Goal: Information Seeking & Learning: Understand process/instructions

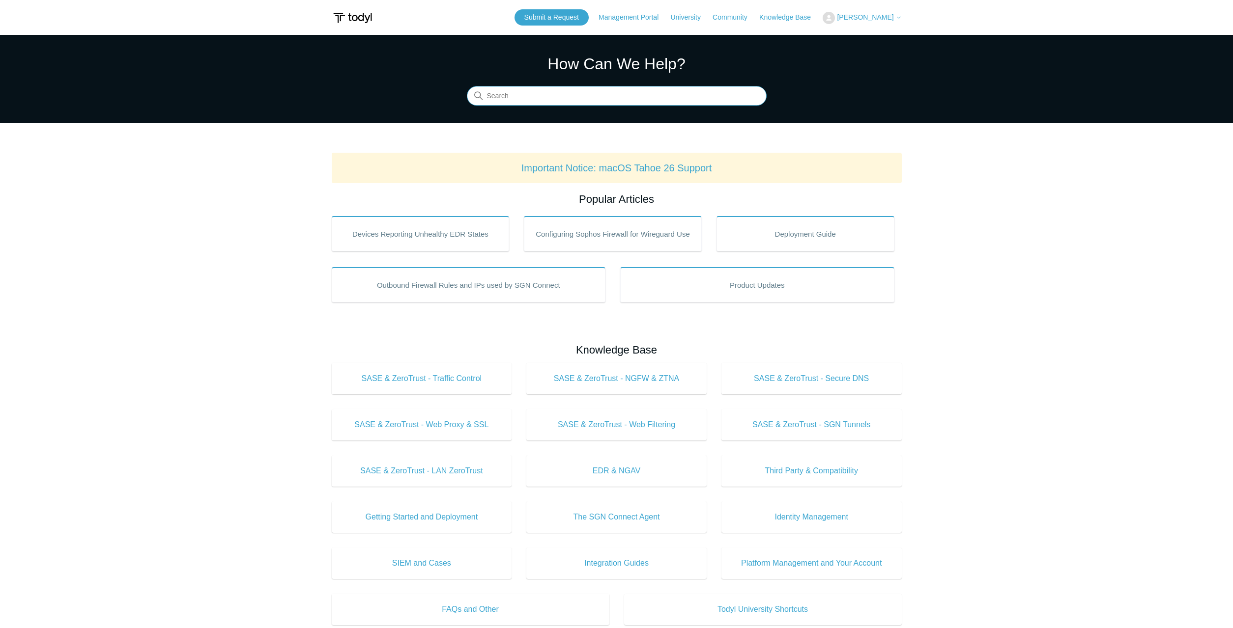
click at [555, 101] on input "Search" at bounding box center [617, 96] width 300 height 20
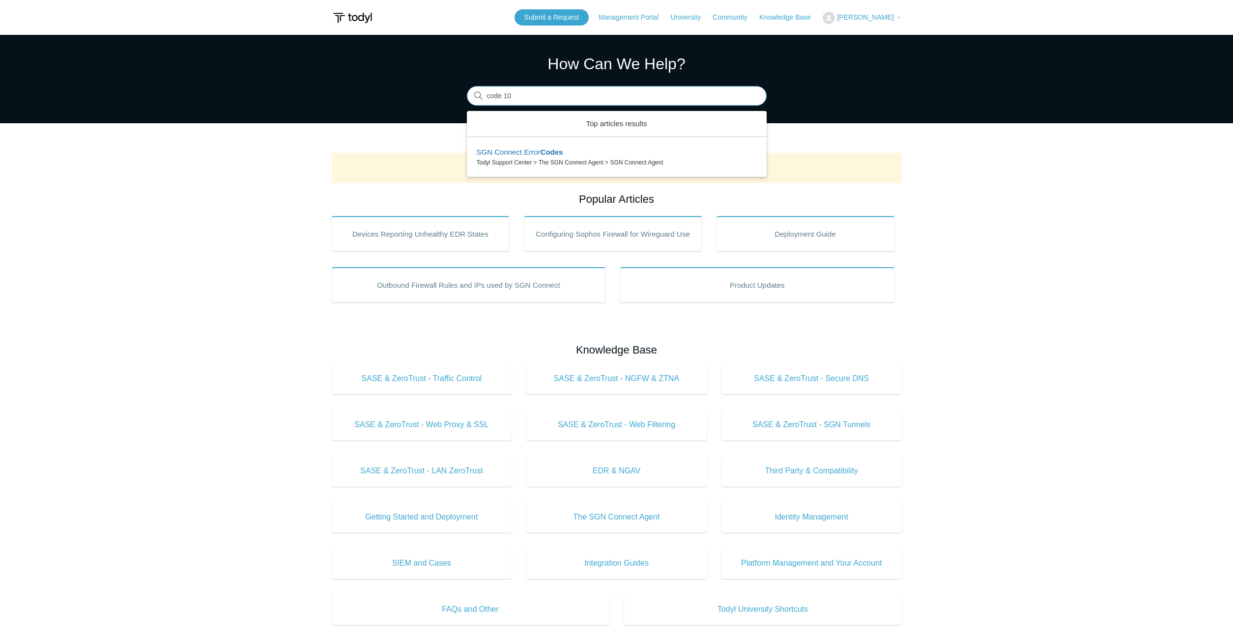
type input "code 104"
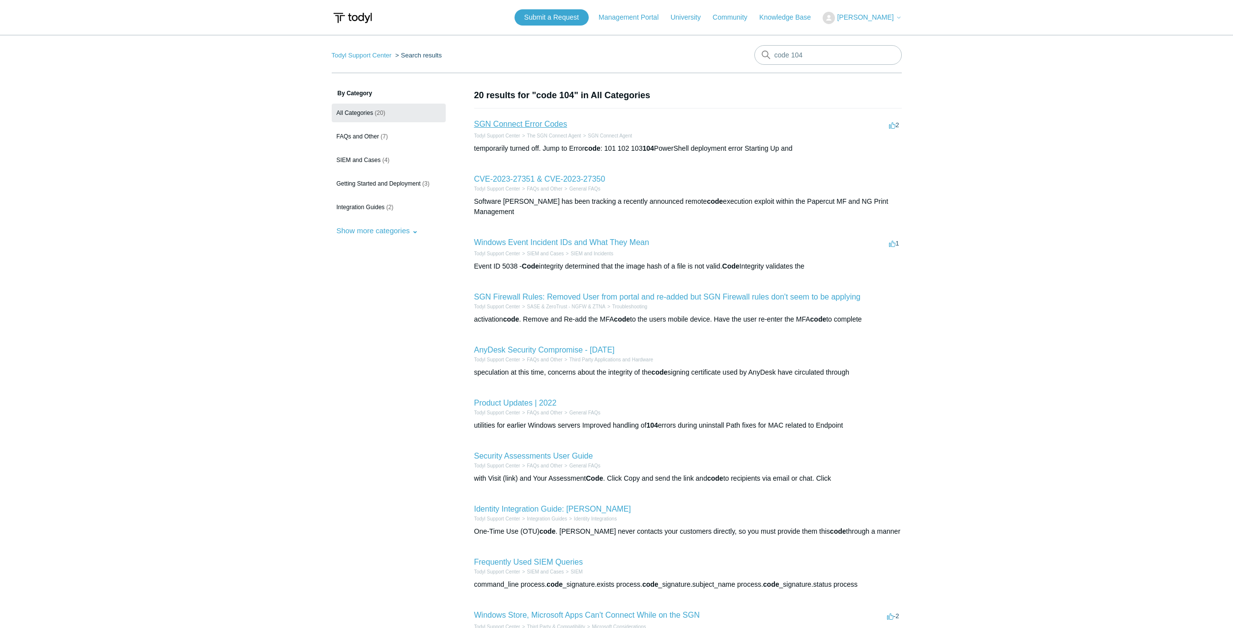
click at [548, 125] on link "SGN Connect Error Codes" at bounding box center [520, 124] width 93 height 8
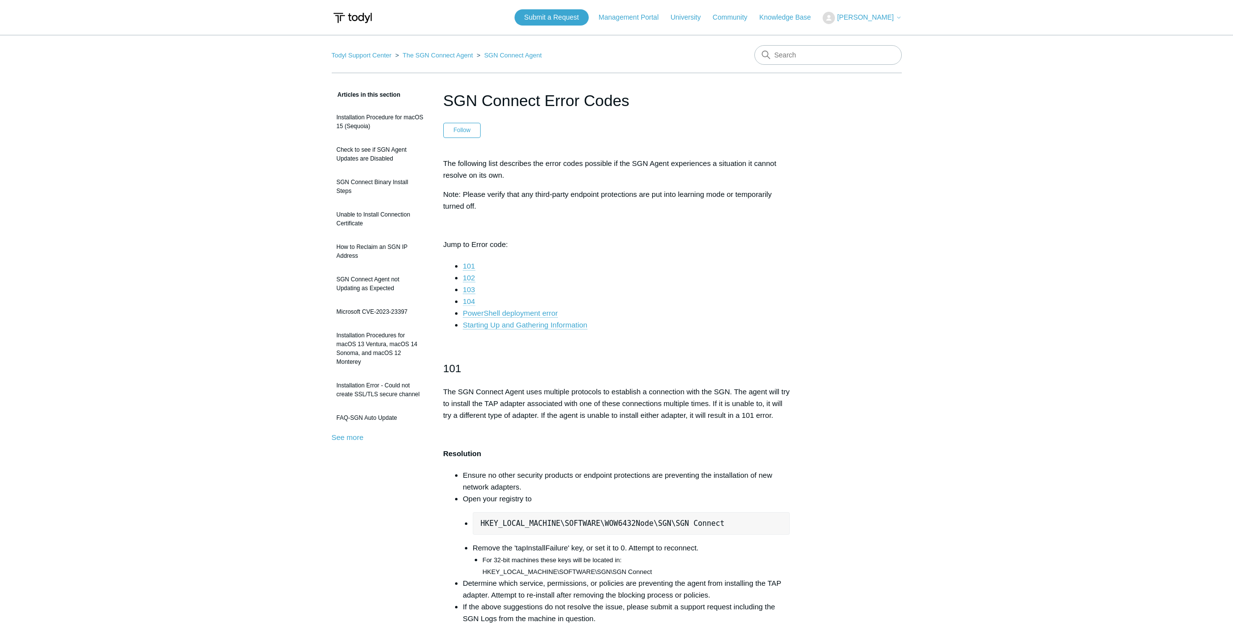
click at [468, 303] on link "104" at bounding box center [469, 301] width 12 height 9
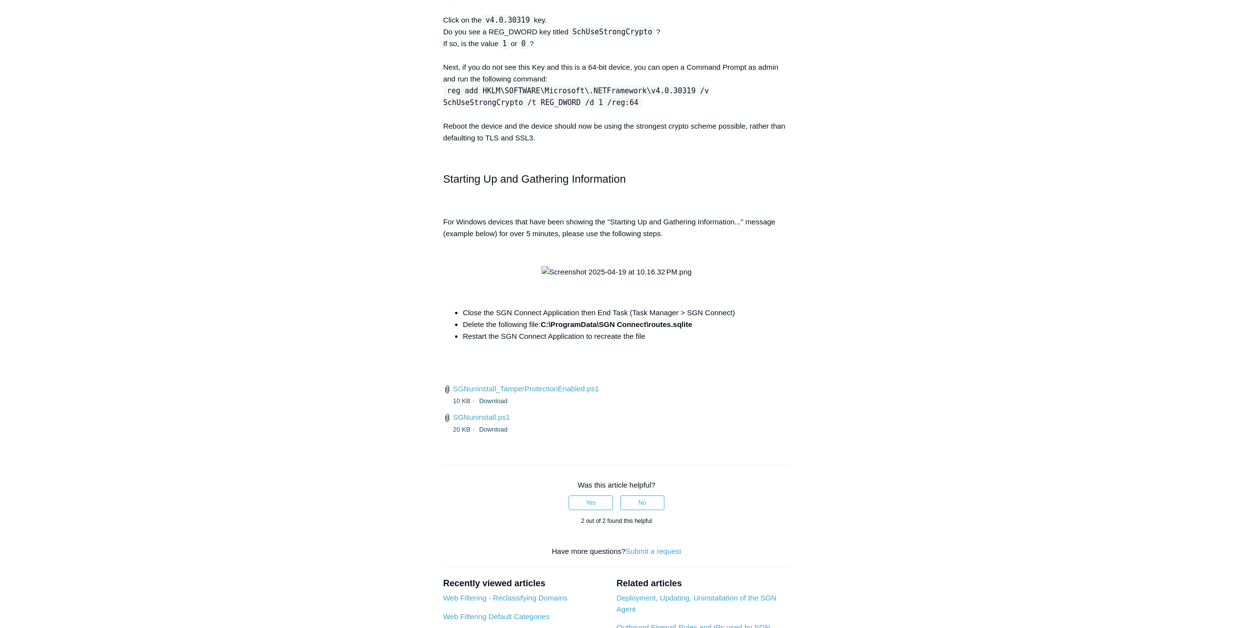
scroll to position [3631, 0]
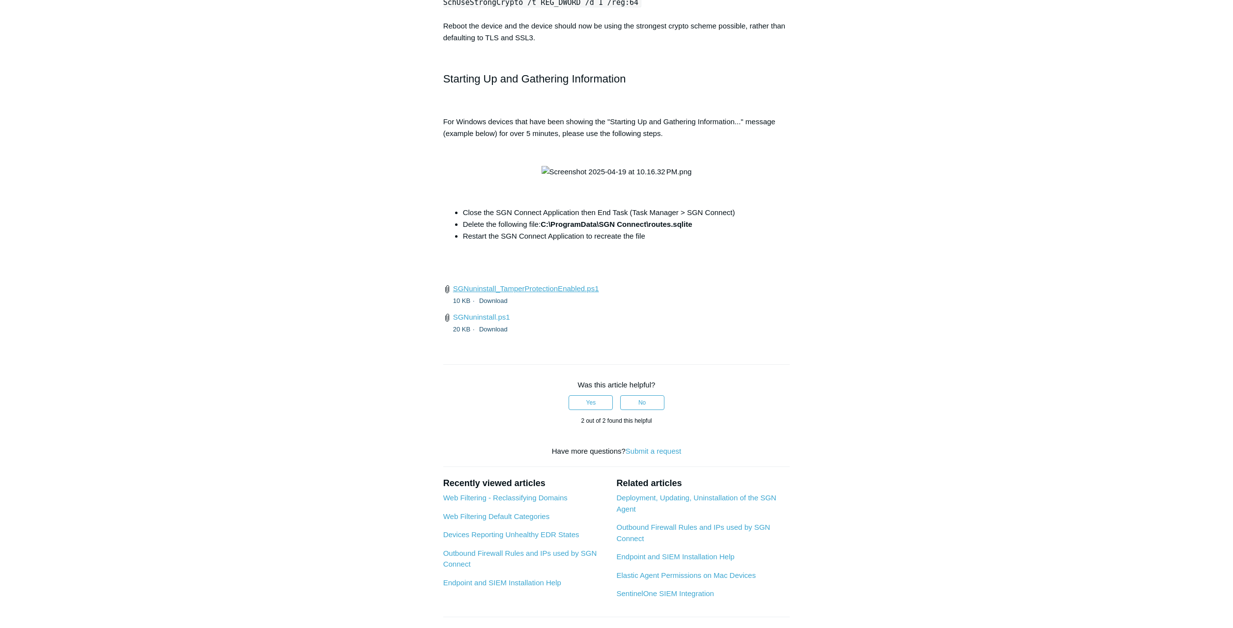
click at [560, 293] on link "SGNuninstall_TamperProtectionEnabled.ps1" at bounding box center [526, 288] width 146 height 8
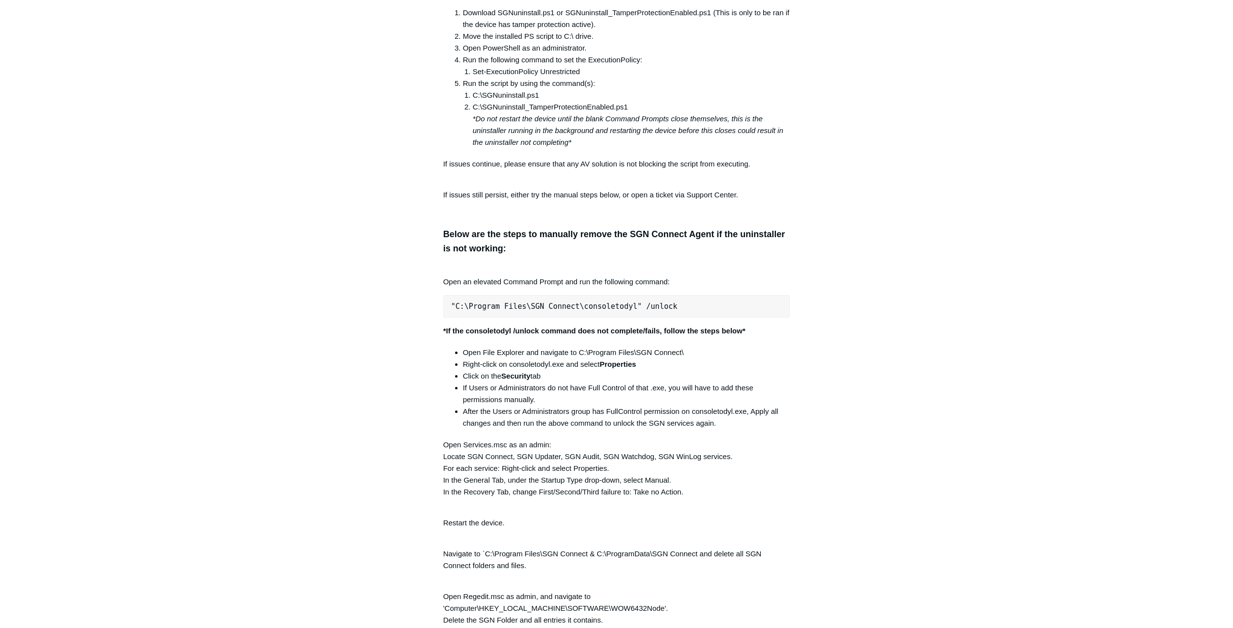
scroll to position [1626, 0]
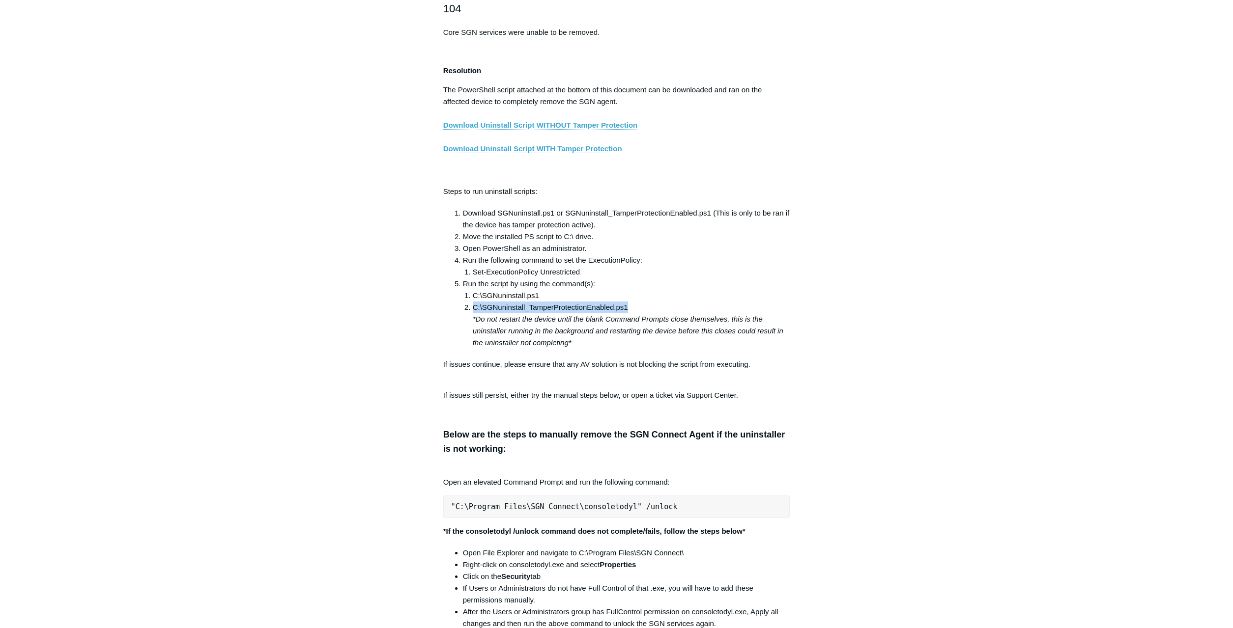
drag, startPoint x: 474, startPoint y: 307, endPoint x: 626, endPoint y: 307, distance: 152.8
click at [626, 307] on li "C:\SGNuninstall_TamperProtectionEnabled.ps1 *Do not restart the device until th…" at bounding box center [631, 325] width 317 height 47
copy li "C:\SGNuninstall_TamperProtectionEnabled.ps1"
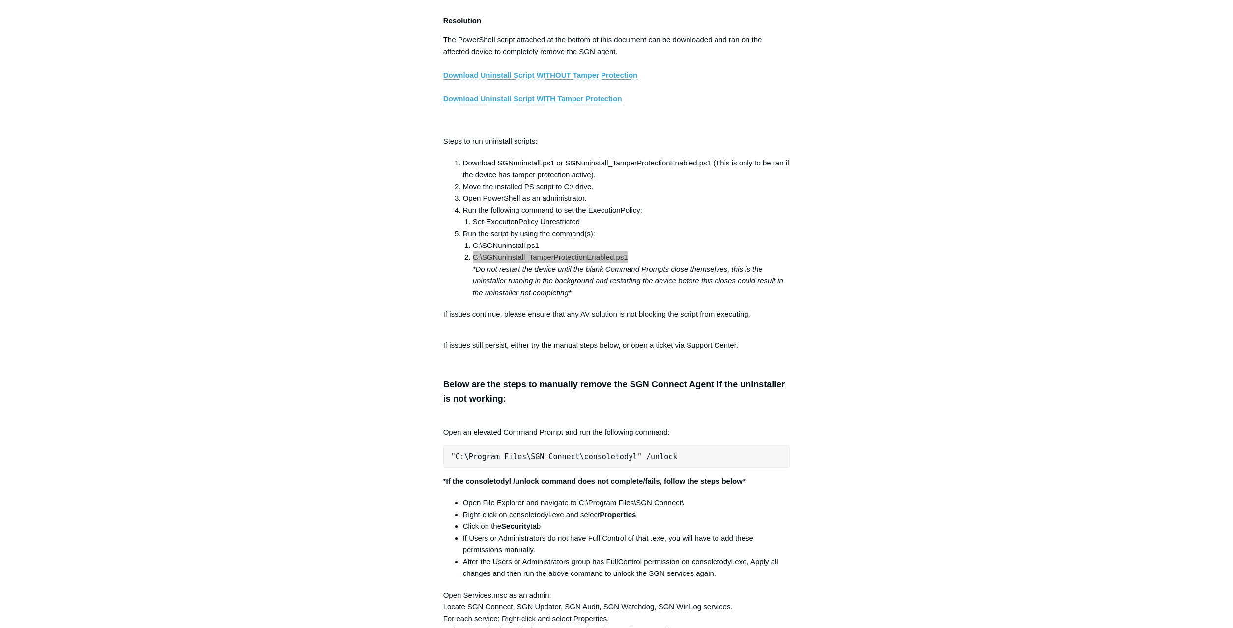
scroll to position [1726, 0]
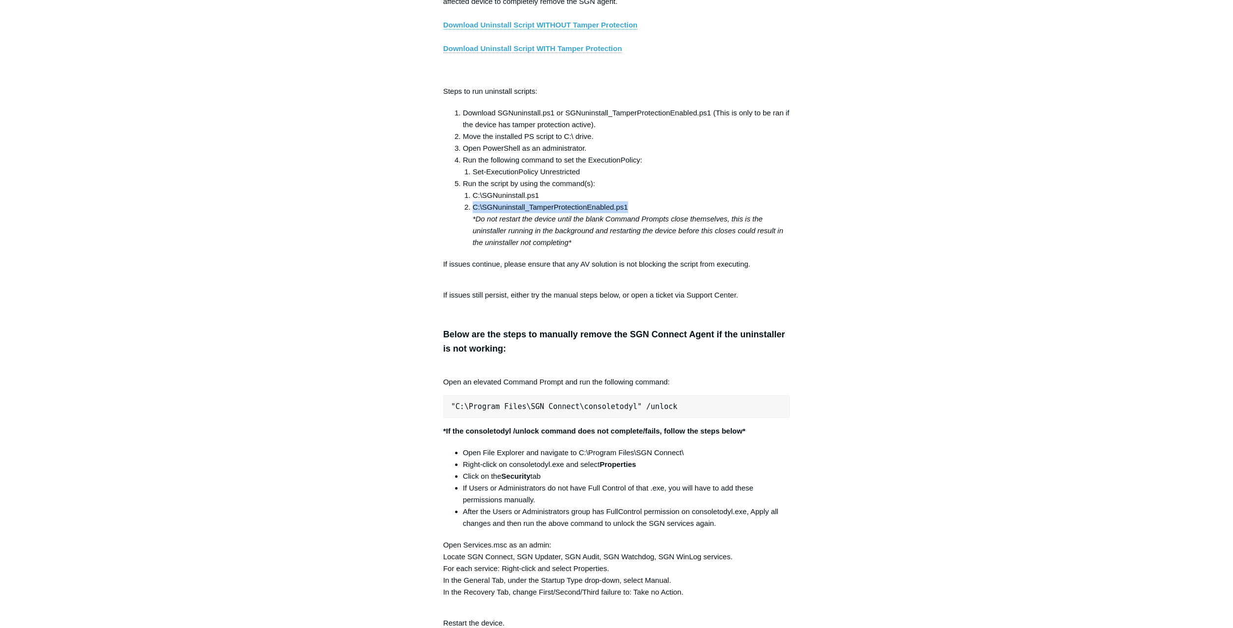
copy li "C:\SGNuninstall_TamperProtectionEnabled.ps1"
drag, startPoint x: 454, startPoint y: 405, endPoint x: 654, endPoint y: 404, distance: 199.5
click at [654, 404] on pre ""C:\Program Files\SGN Connect\consoletodyl" /unlock" at bounding box center [616, 406] width 347 height 23
drag, startPoint x: 473, startPoint y: 206, endPoint x: 627, endPoint y: 208, distance: 153.8
click at [627, 208] on li "C:\SGNuninstall_TamperProtectionEnabled.ps1 *Do not restart the device until th…" at bounding box center [631, 224] width 317 height 47
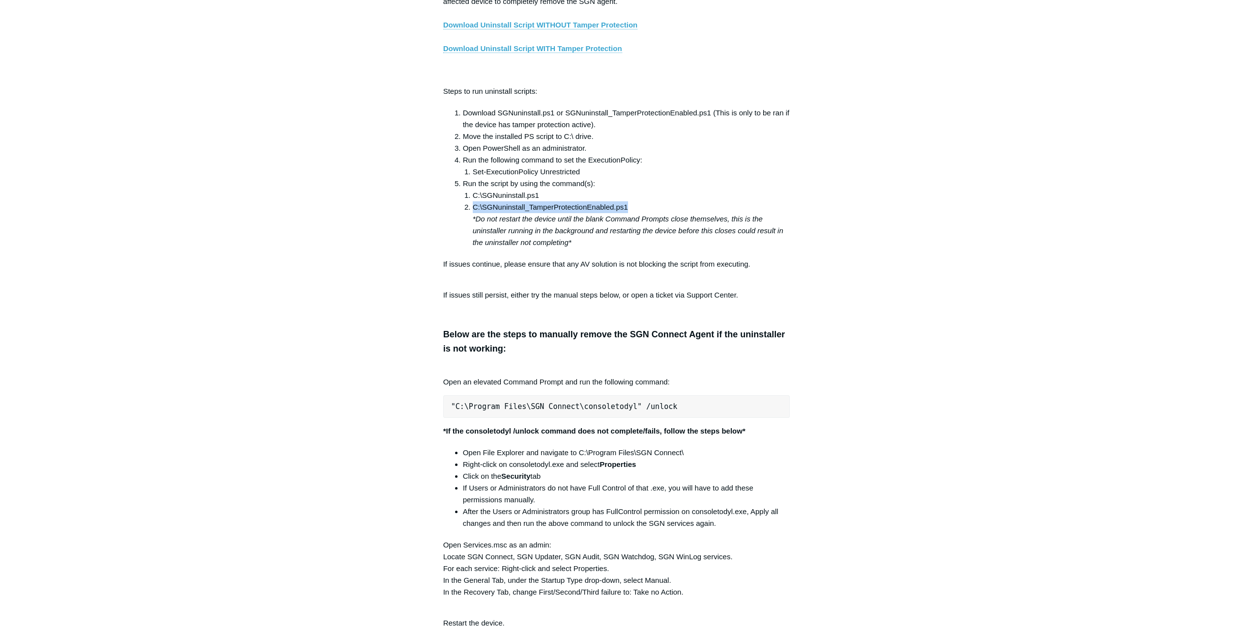
copy li "C:\SGNuninstall_TamperProtectionEnabled.ps1"
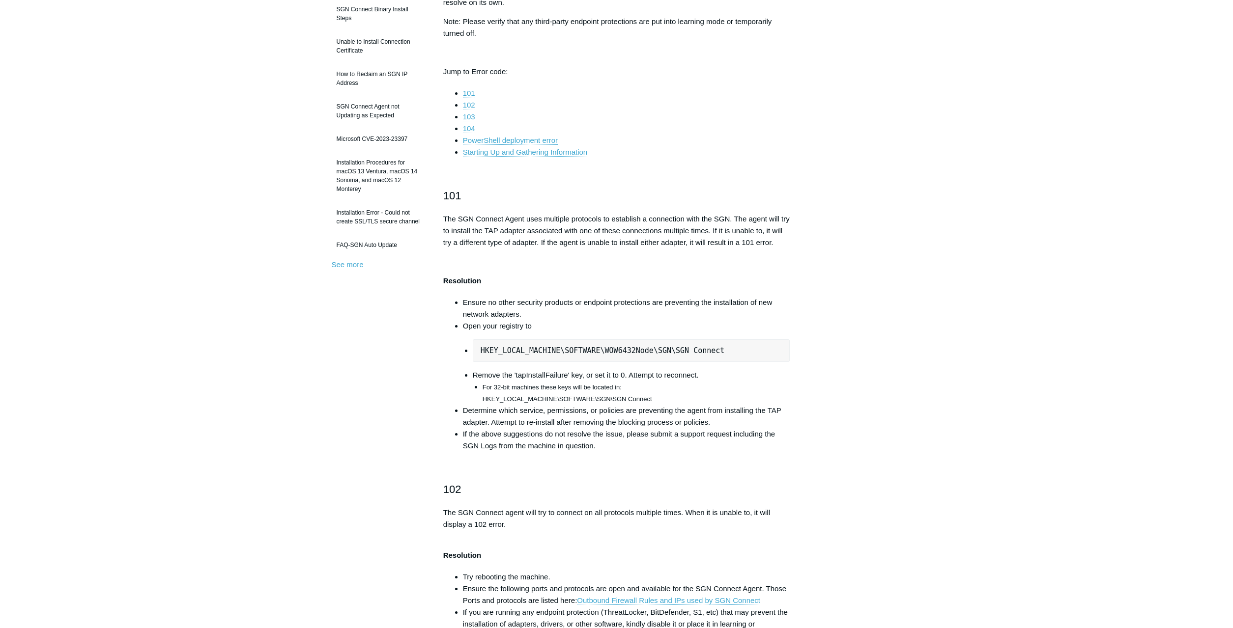
scroll to position [0, 0]
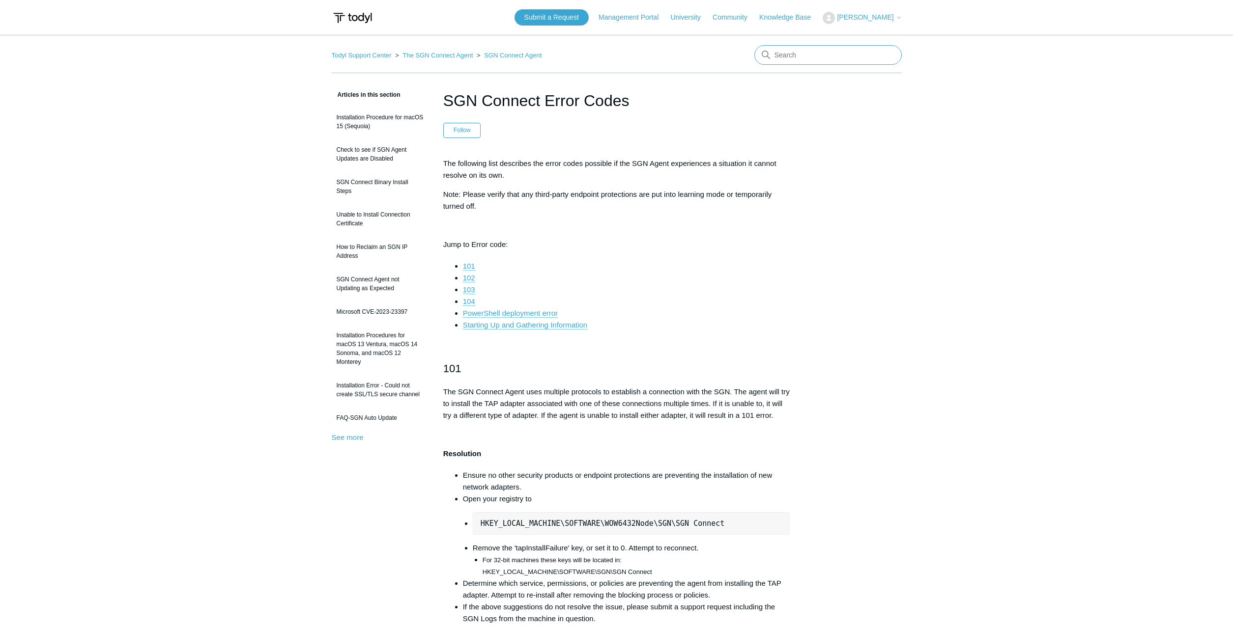
click at [803, 51] on input "Search" at bounding box center [827, 55] width 147 height 20
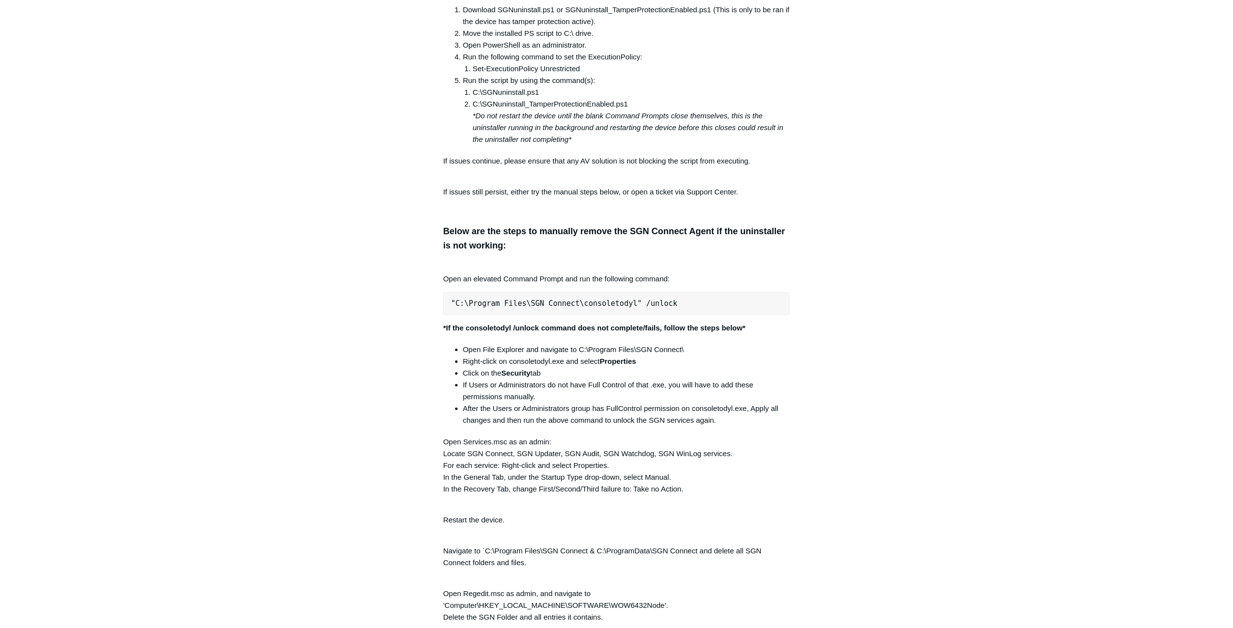
scroll to position [1804, 0]
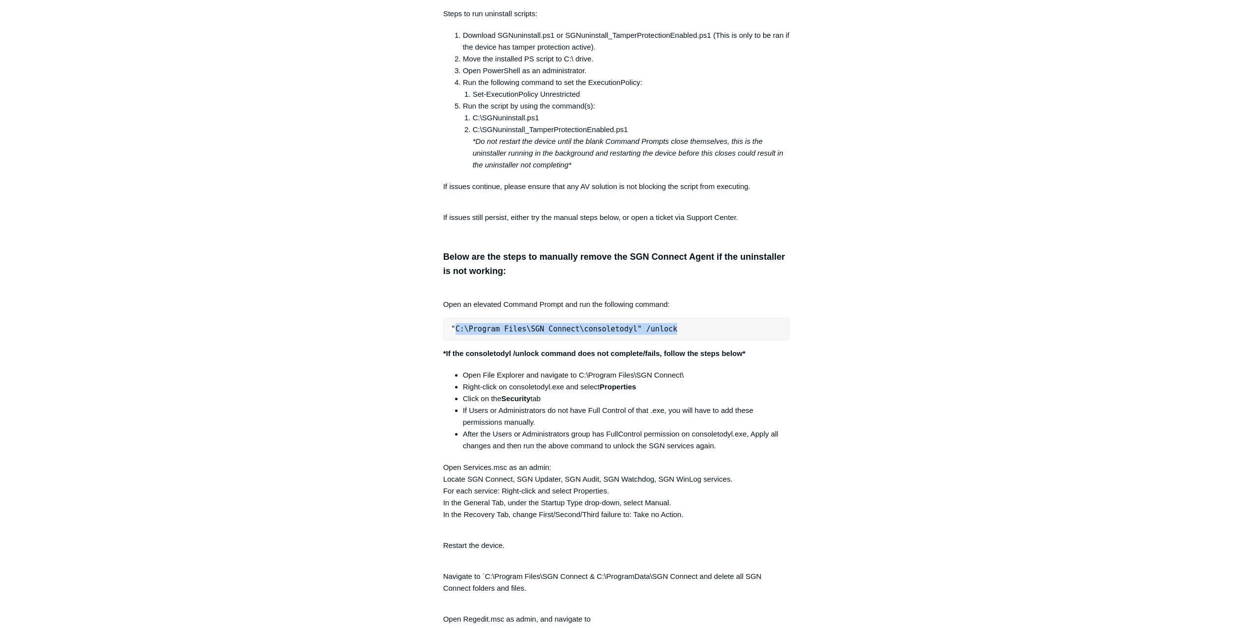
drag, startPoint x: 453, startPoint y: 327, endPoint x: 682, endPoint y: 332, distance: 228.5
click at [682, 332] on pre ""C:\Program Files\SGN Connect\consoletodyl" /unlock" at bounding box center [616, 329] width 347 height 23
copy pre "C:\Program Files\SGN Connect\consoletodyl" /unlock"
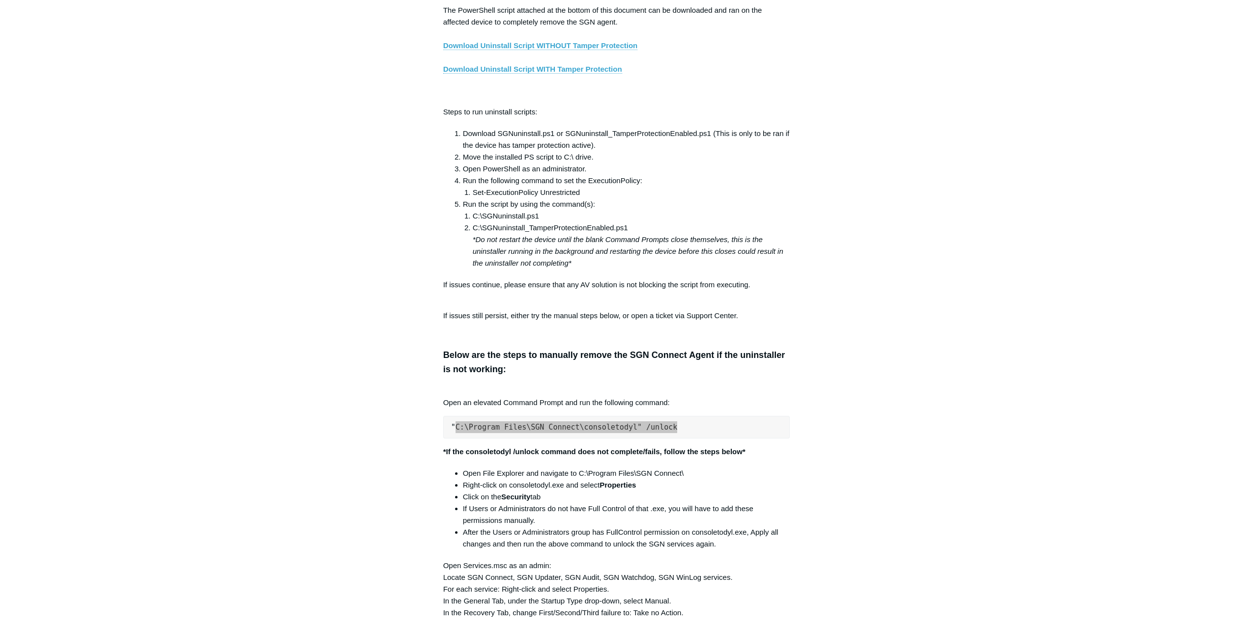
scroll to position [1704, 0]
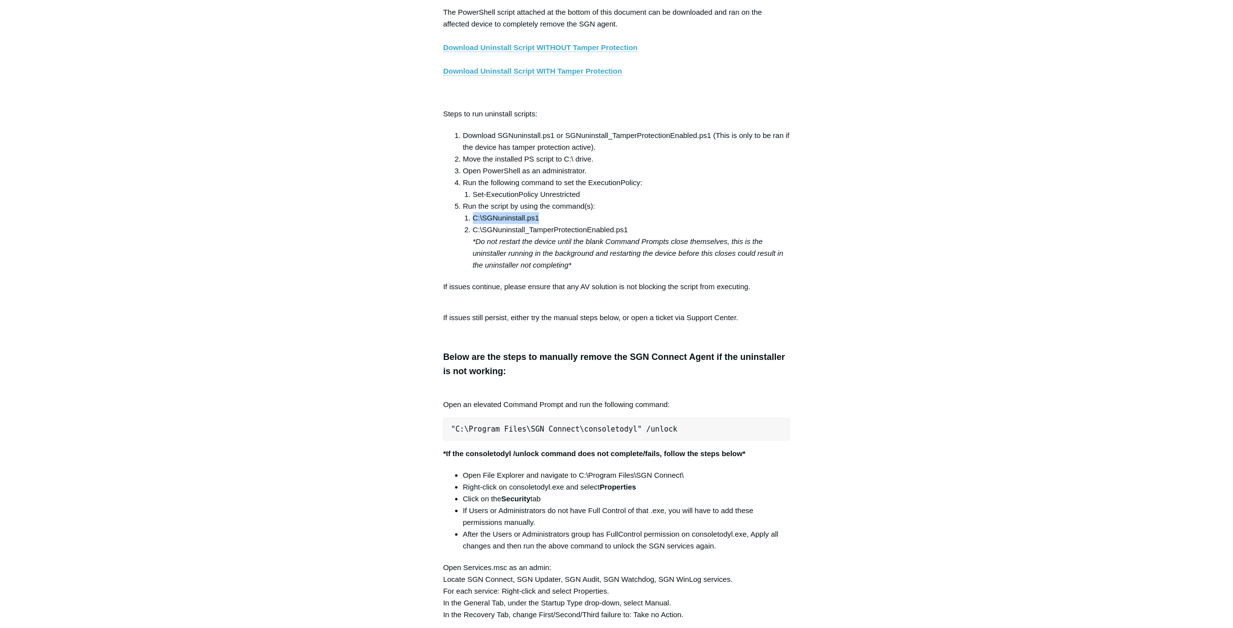
drag, startPoint x: 473, startPoint y: 218, endPoint x: 547, endPoint y: 221, distance: 73.8
click at [547, 221] on li "C:\SGNuninstall.ps1" at bounding box center [631, 218] width 317 height 12
copy li "C:\SGNuninstall.ps1"
drag, startPoint x: 631, startPoint y: 230, endPoint x: 462, endPoint y: 226, distance: 169.1
click at [462, 226] on ol "Download SGNuninstall.ps1 or SGNuninstall_TamperProtectionEnabled.ps1 (This is …" at bounding box center [621, 200] width 337 height 141
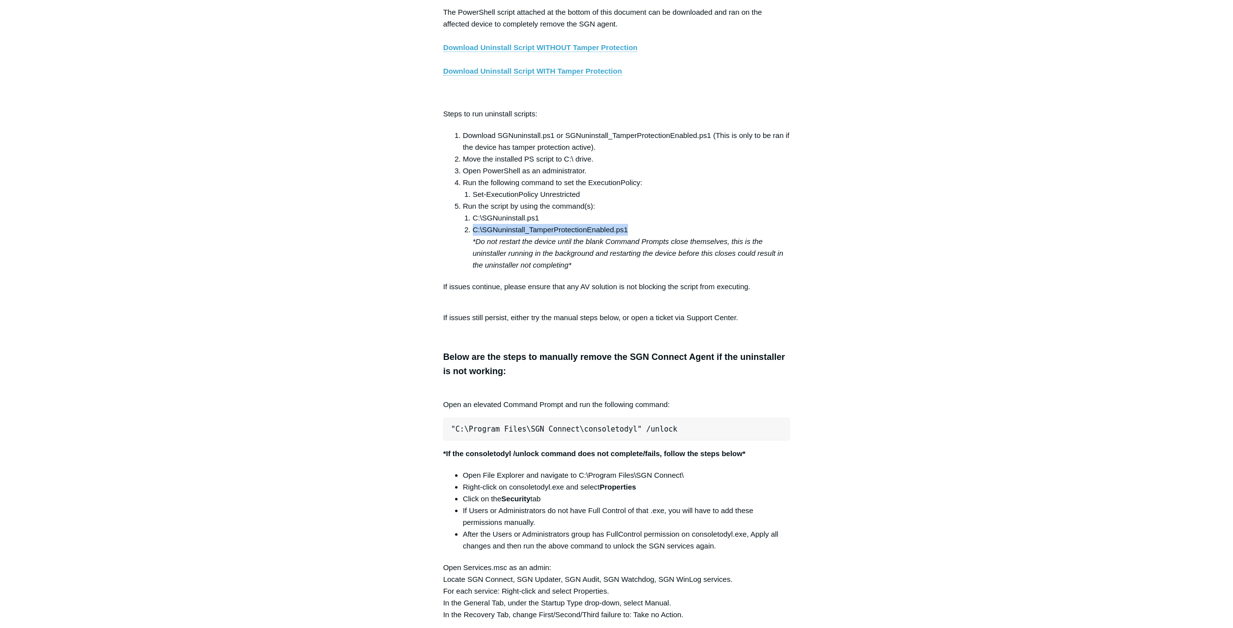
copy li "C:\SGNuninstall_TamperProtectionEnabled.ps1"
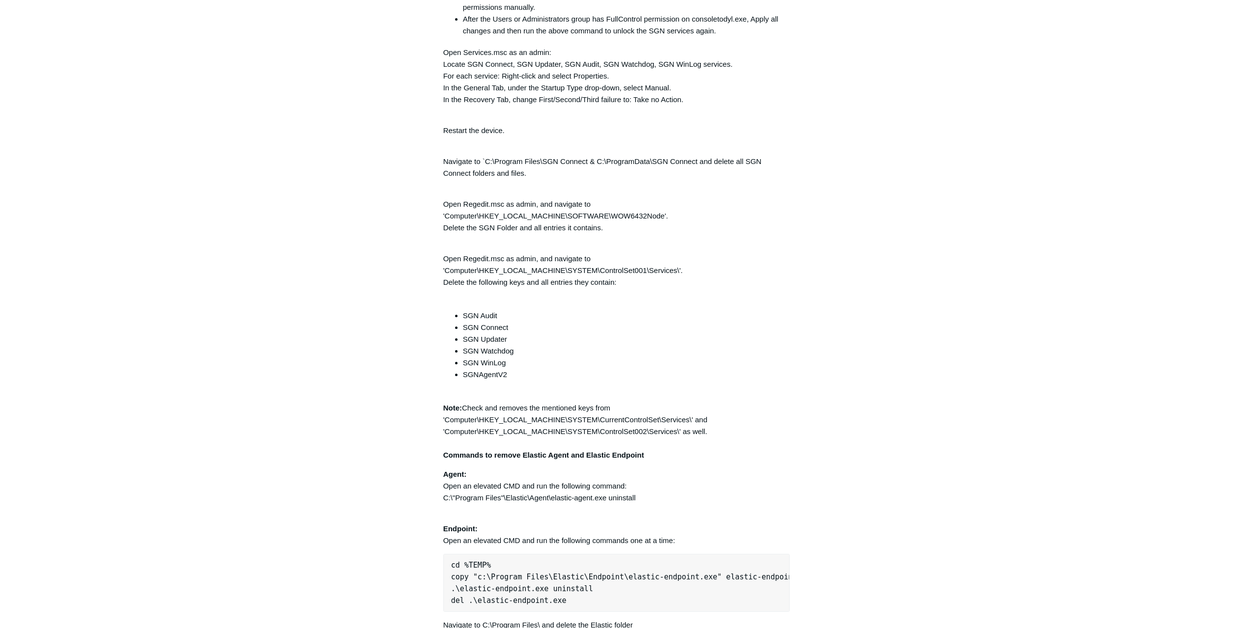
scroll to position [2255, 0]
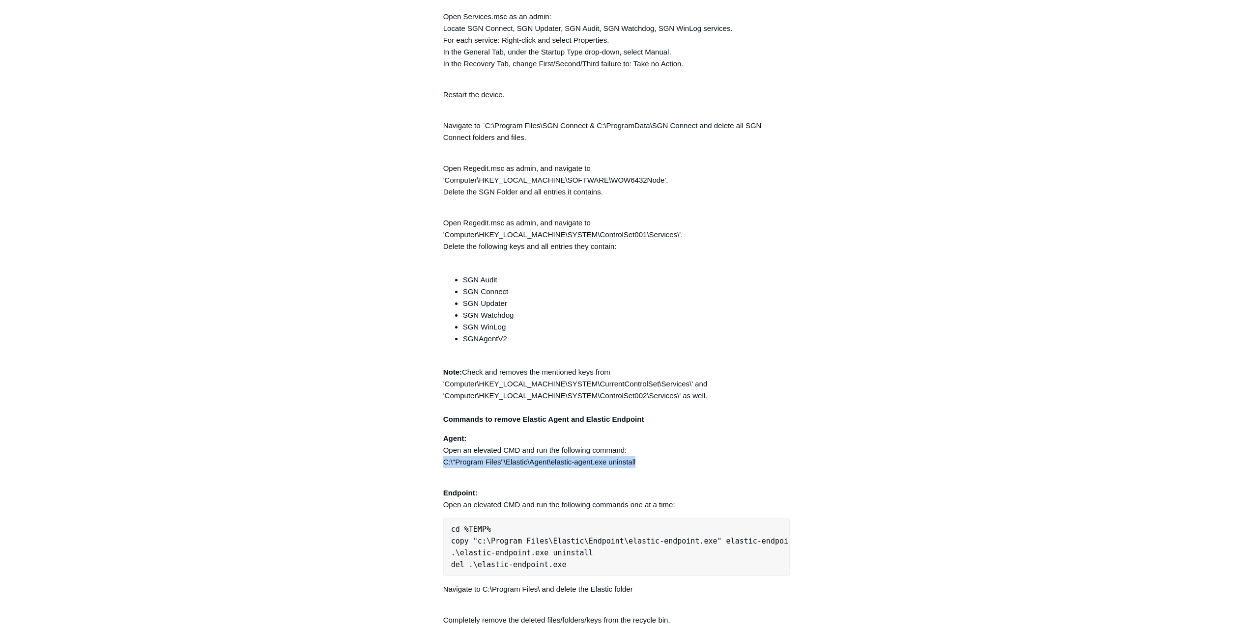
drag, startPoint x: 445, startPoint y: 465, endPoint x: 643, endPoint y: 465, distance: 197.5
click at [643, 465] on p "Agent: Open an elevated CMD and run the following command: C:\"Program Files"\E…" at bounding box center [616, 450] width 347 height 35
copy p "C:\"Program Files"\Elastic\Agent\elastic-agent.exe uninstall"
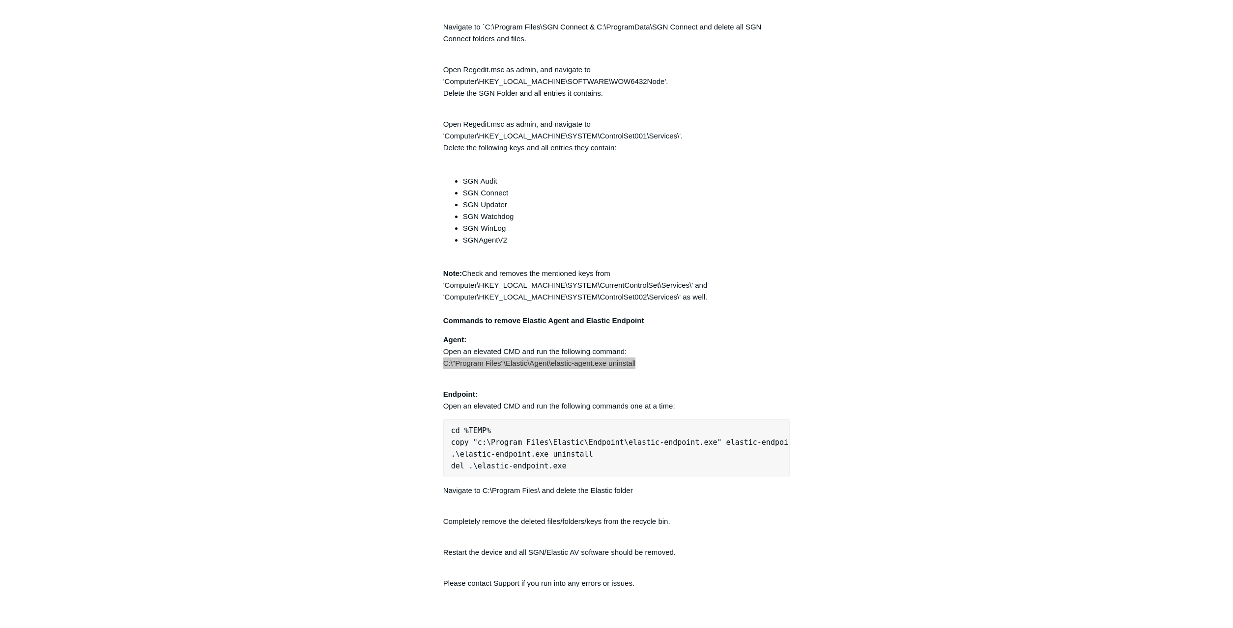
scroll to position [2355, 0]
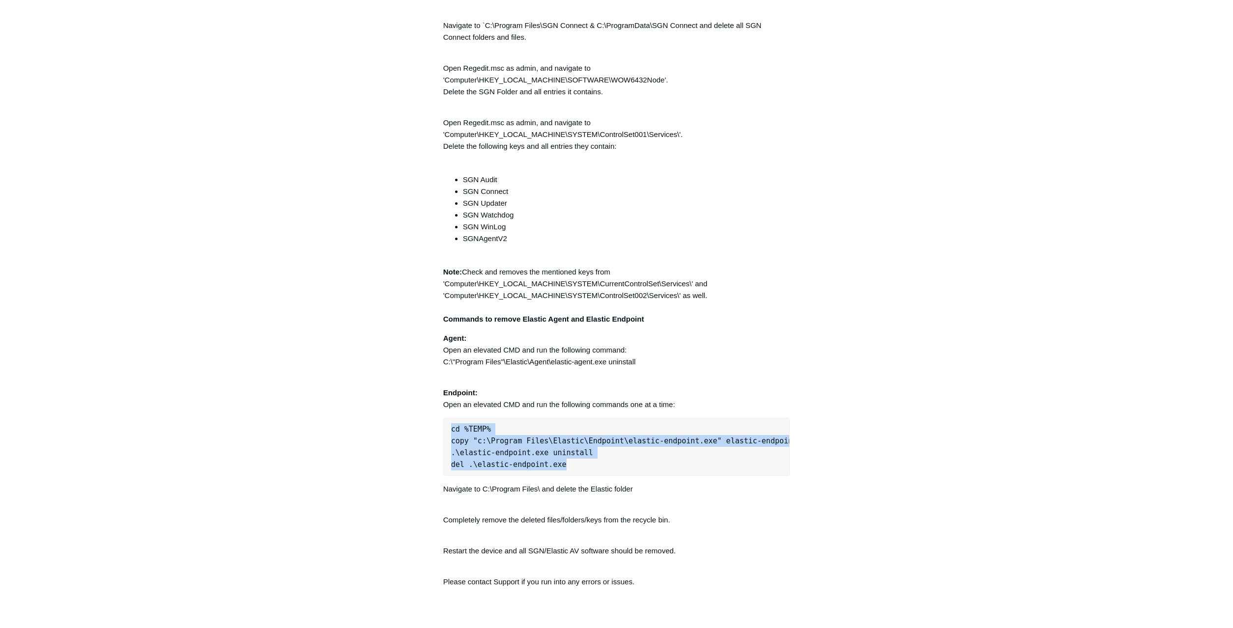
drag, startPoint x: 451, startPoint y: 429, endPoint x: 565, endPoint y: 462, distance: 119.0
click at [565, 462] on pre "cd %TEMP% copy "c:\Program Files\Elastic\Endpoint\elastic-endpoint.exe" elastic…" at bounding box center [616, 447] width 347 height 58
copy pre "cd %TEMP% copy "c:\Program Files\Elastic\Endpoint\elastic-endpoint.exe" elastic…"
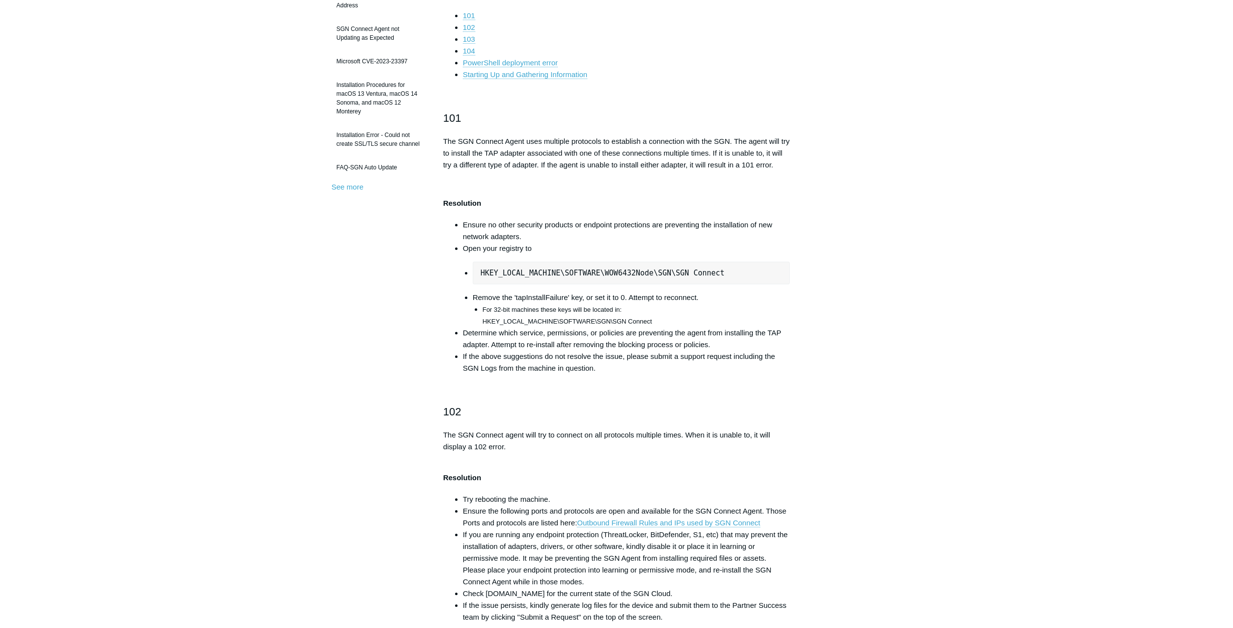
scroll to position [0, 0]
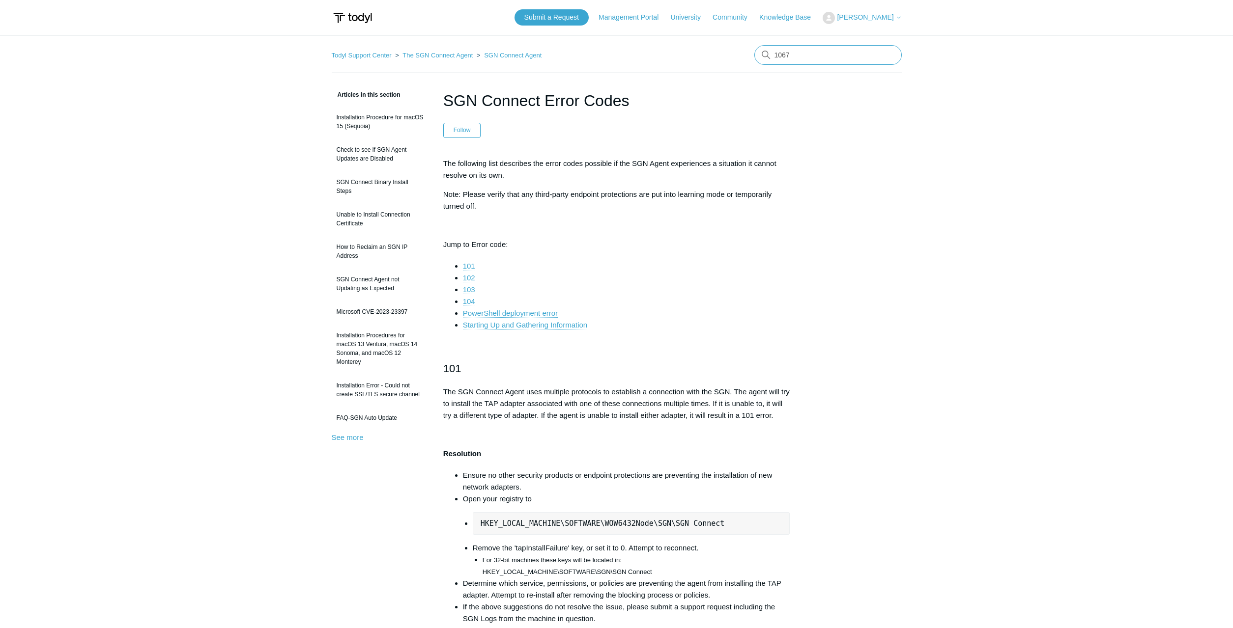
drag, startPoint x: 801, startPoint y: 52, endPoint x: 773, endPoint y: 56, distance: 28.4
click at [773, 56] on input "1067" at bounding box center [827, 55] width 147 height 20
type input "update"
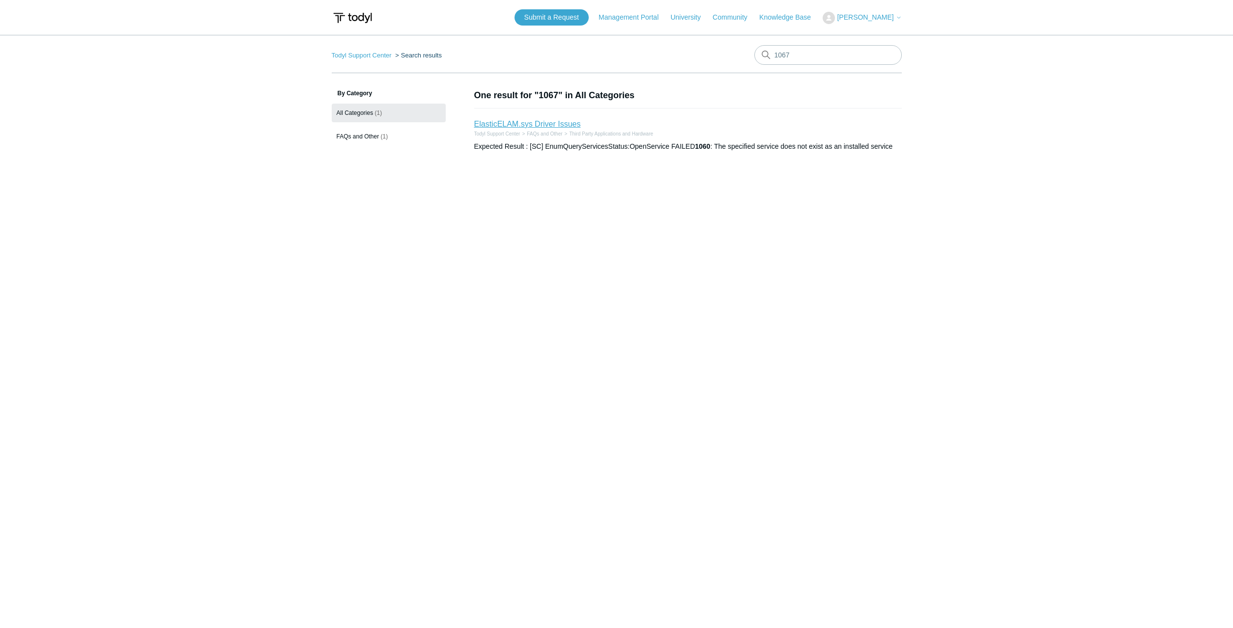
click at [543, 128] on link "ElasticELAM.sys Driver Issues" at bounding box center [527, 124] width 107 height 8
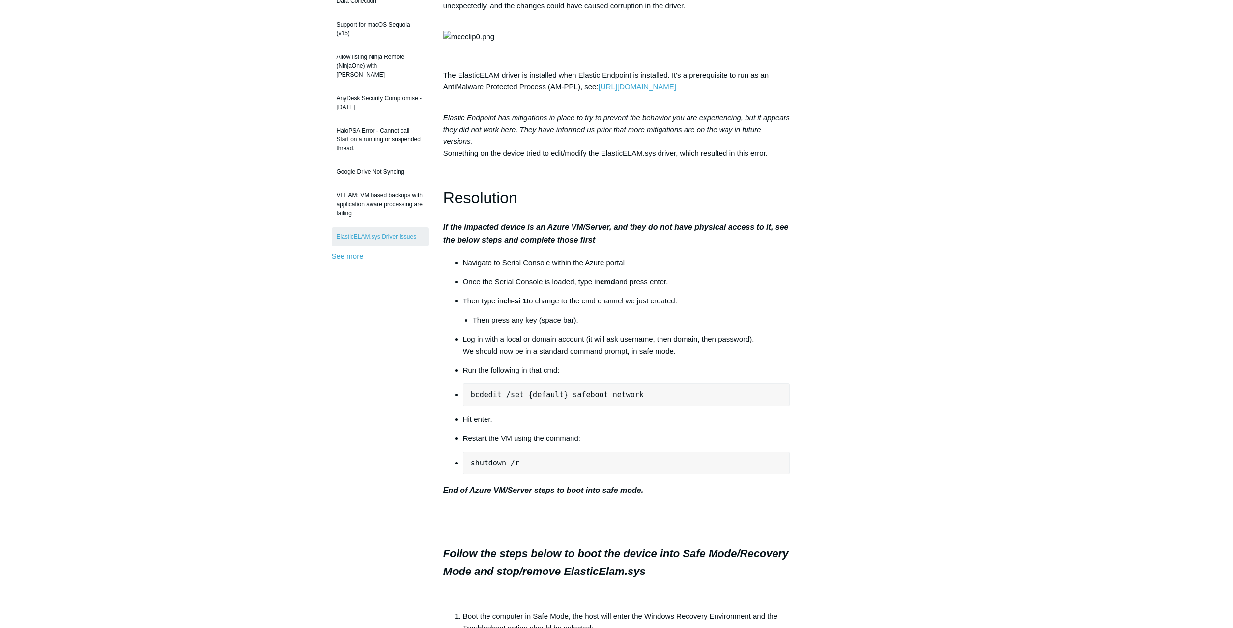
scroll to position [200, 0]
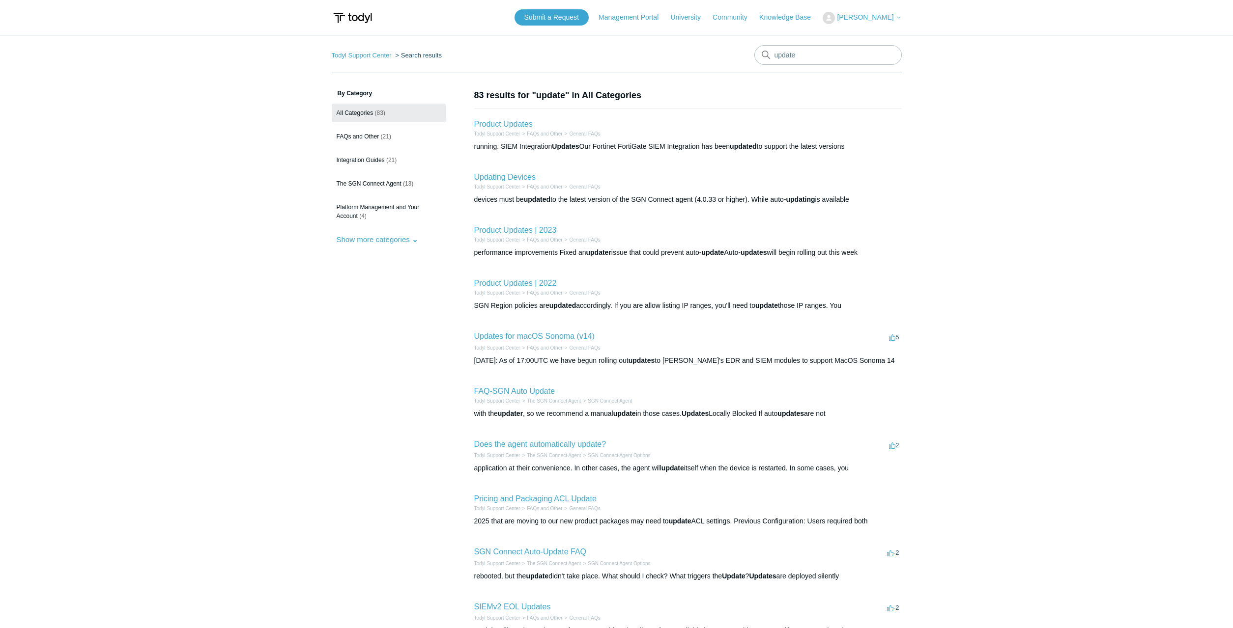
click at [512, 182] on h2 "Updating Devices" at bounding box center [504, 177] width 61 height 12
click at [514, 180] on link "Updating Devices" at bounding box center [504, 177] width 61 height 8
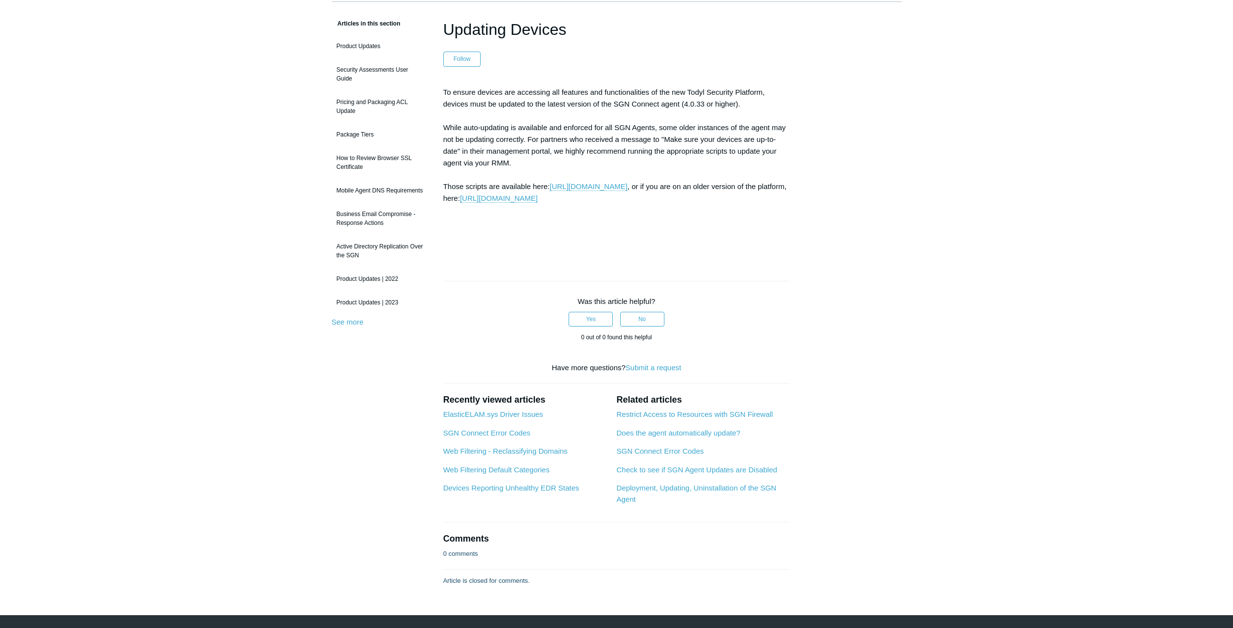
scroll to position [47, 0]
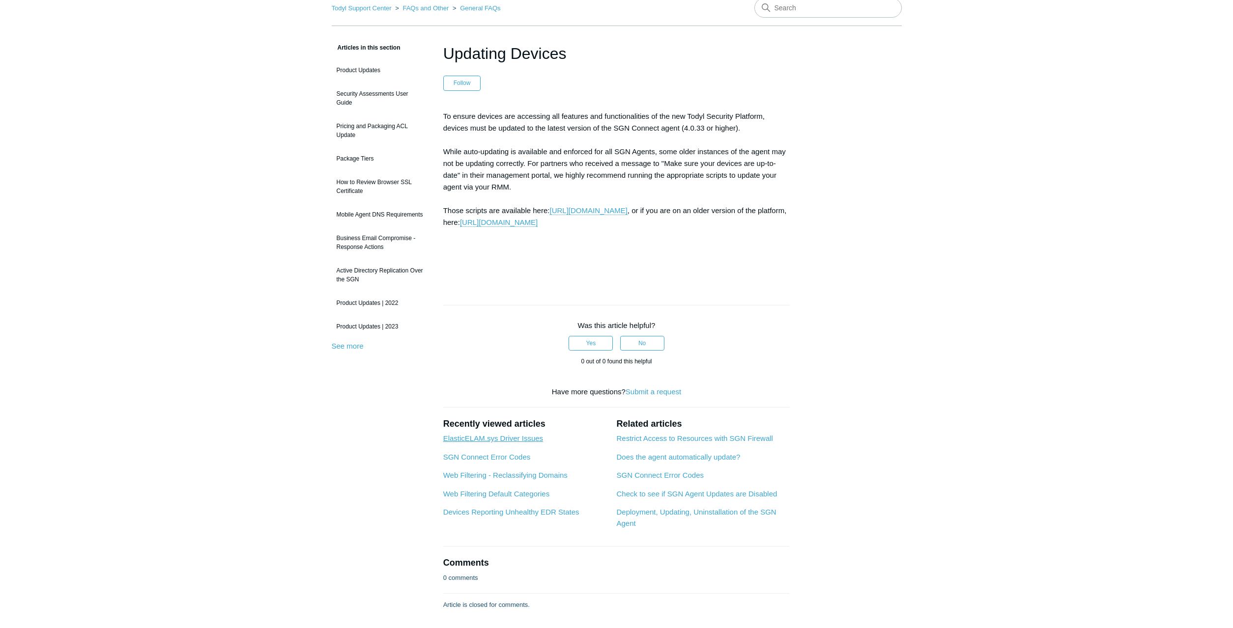
click at [492, 438] on link "ElasticELAM.sys Driver Issues" at bounding box center [493, 438] width 100 height 8
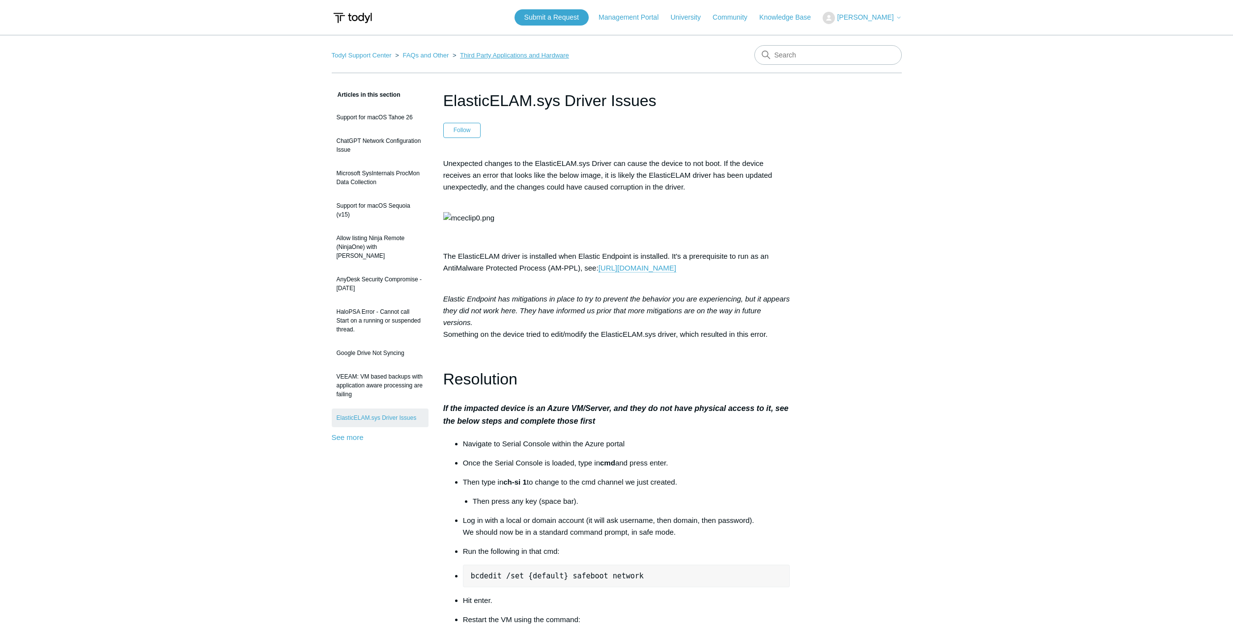
click at [527, 58] on link "Third Party Applications and Hardware" at bounding box center [514, 55] width 109 height 7
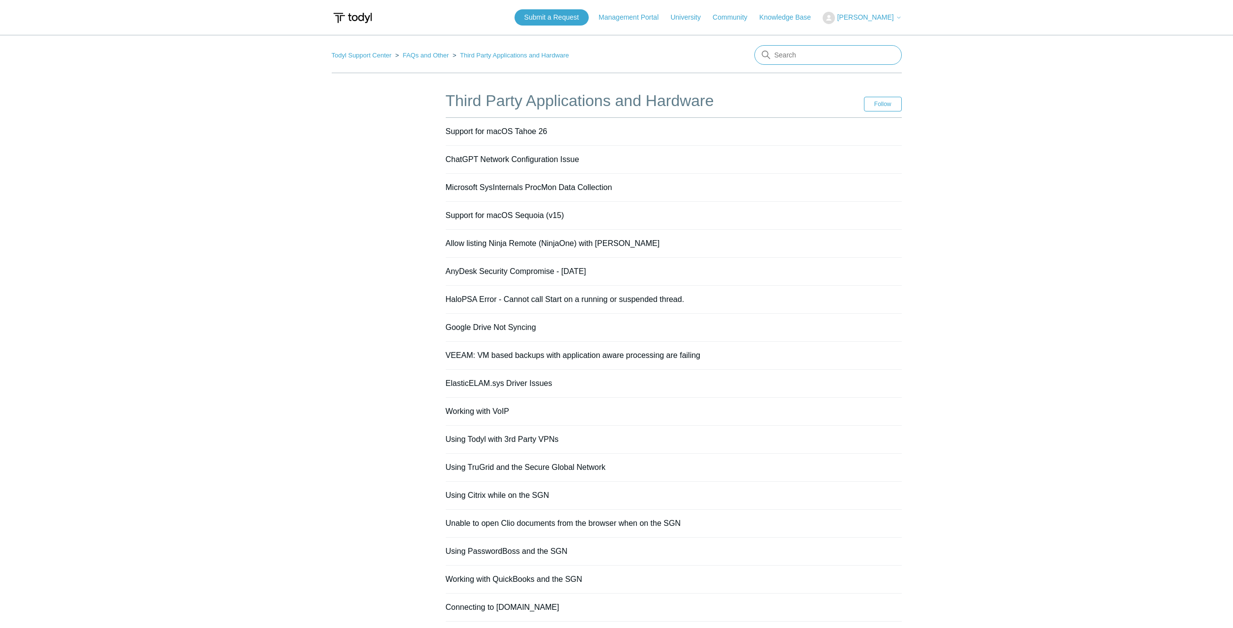
click at [805, 58] on input "Search" at bounding box center [827, 55] width 147 height 20
type input "elastic"
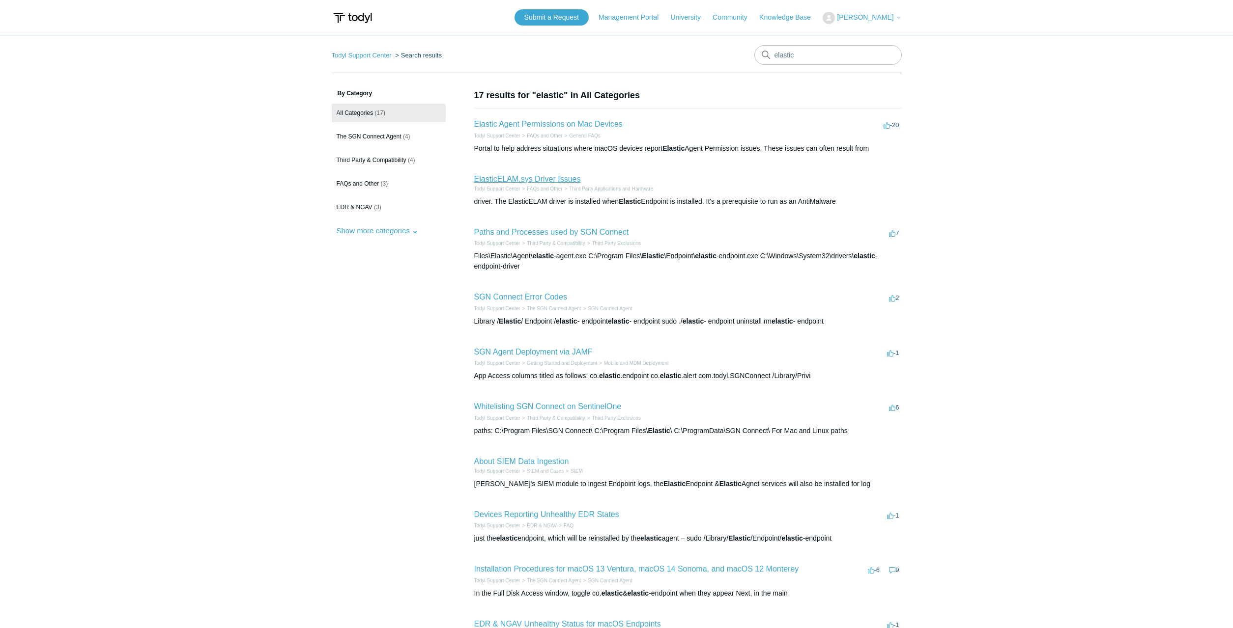
click at [544, 180] on link "ElasticELAM.sys Driver Issues" at bounding box center [527, 179] width 107 height 8
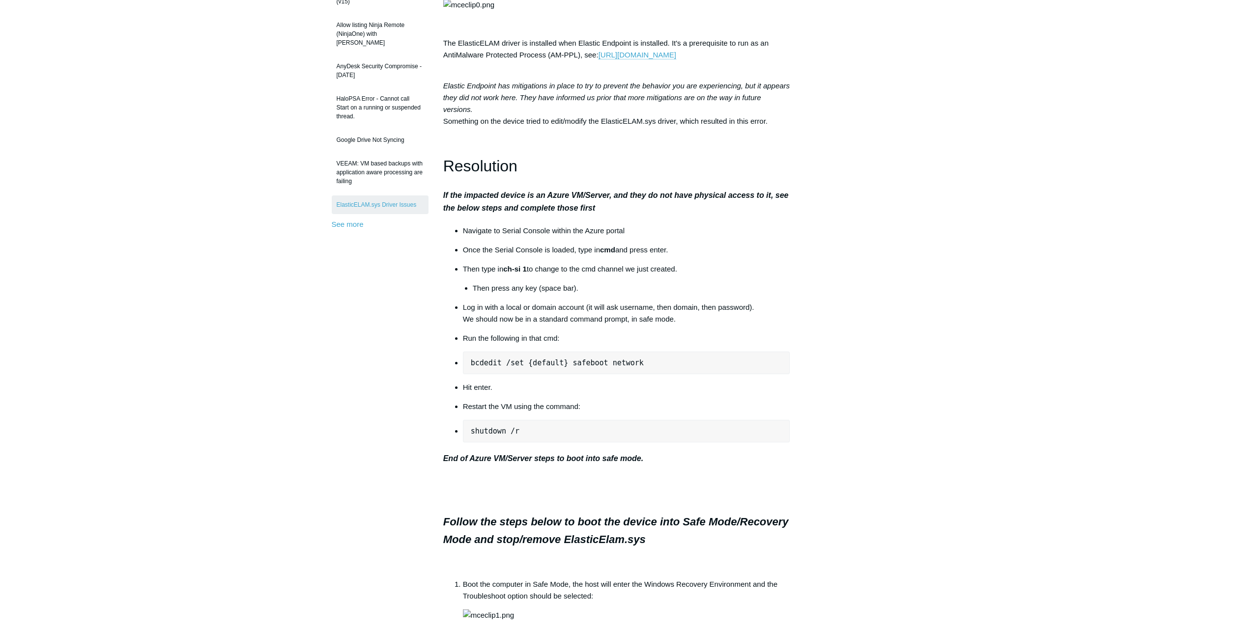
scroll to position [200, 0]
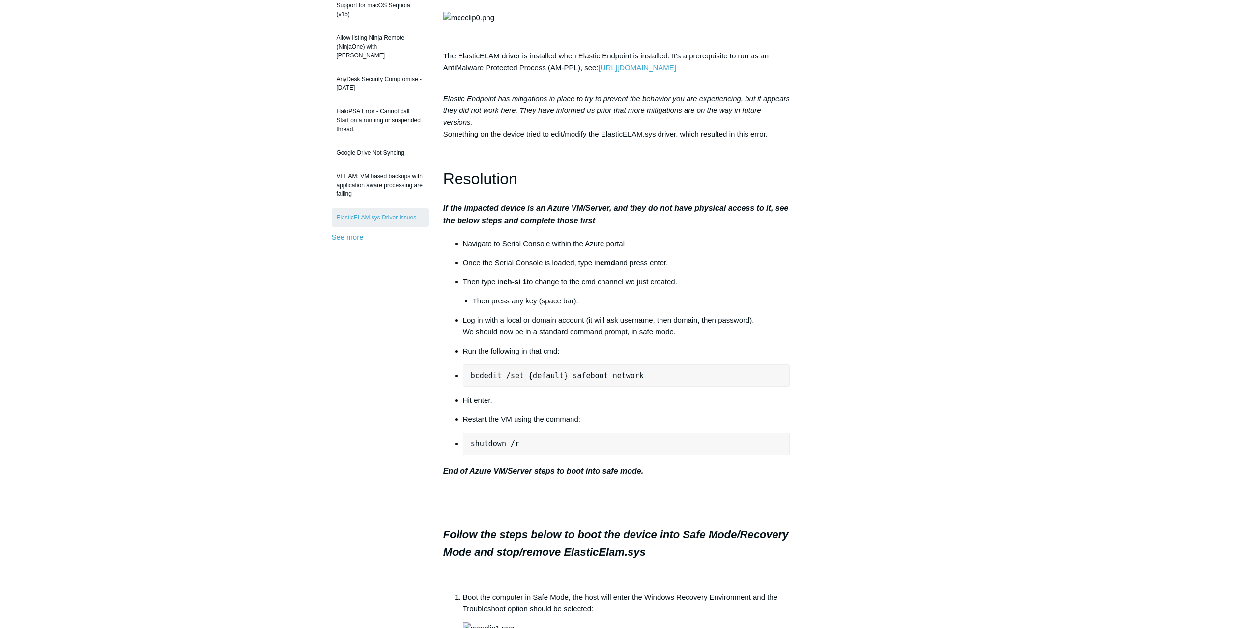
click at [676, 72] on link "[URL][DOMAIN_NAME]" at bounding box center [637, 67] width 78 height 9
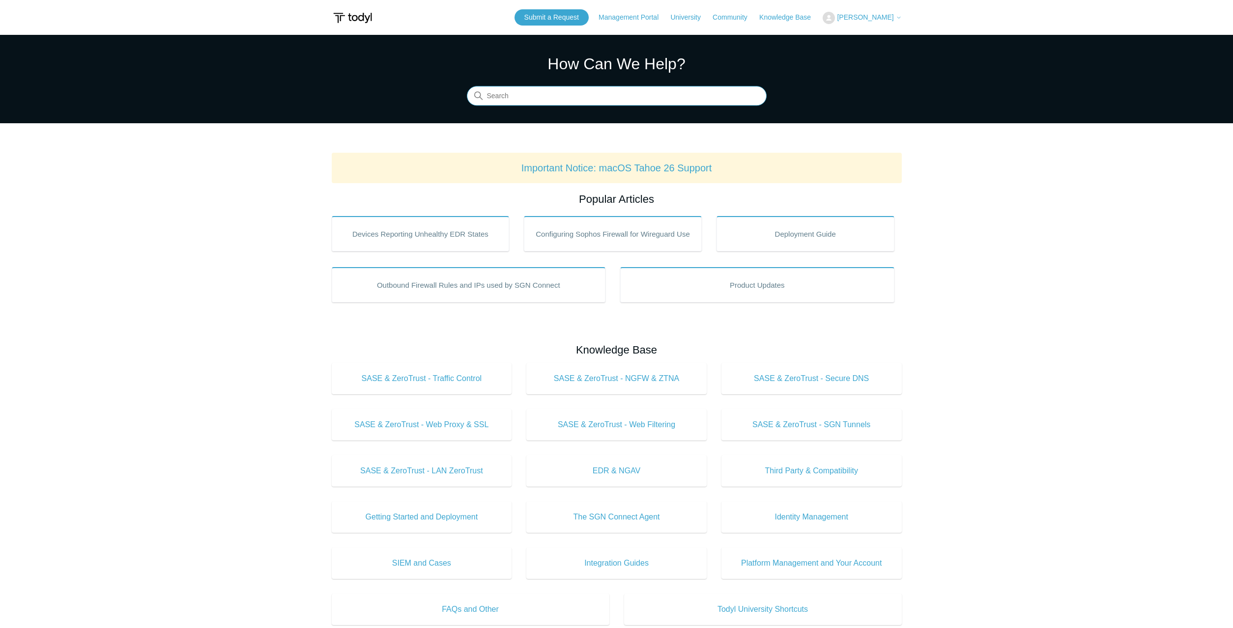
click at [633, 101] on input "Search" at bounding box center [617, 96] width 300 height 20
type input "104"
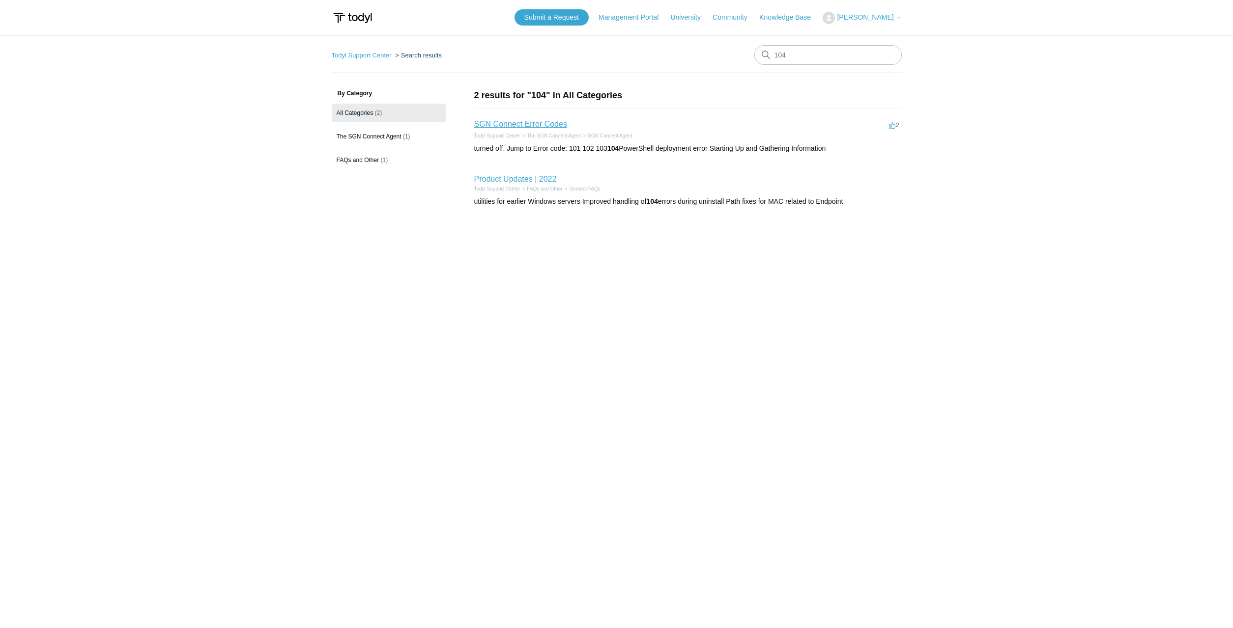
click at [551, 126] on link "SGN Connect Error Codes" at bounding box center [520, 124] width 93 height 8
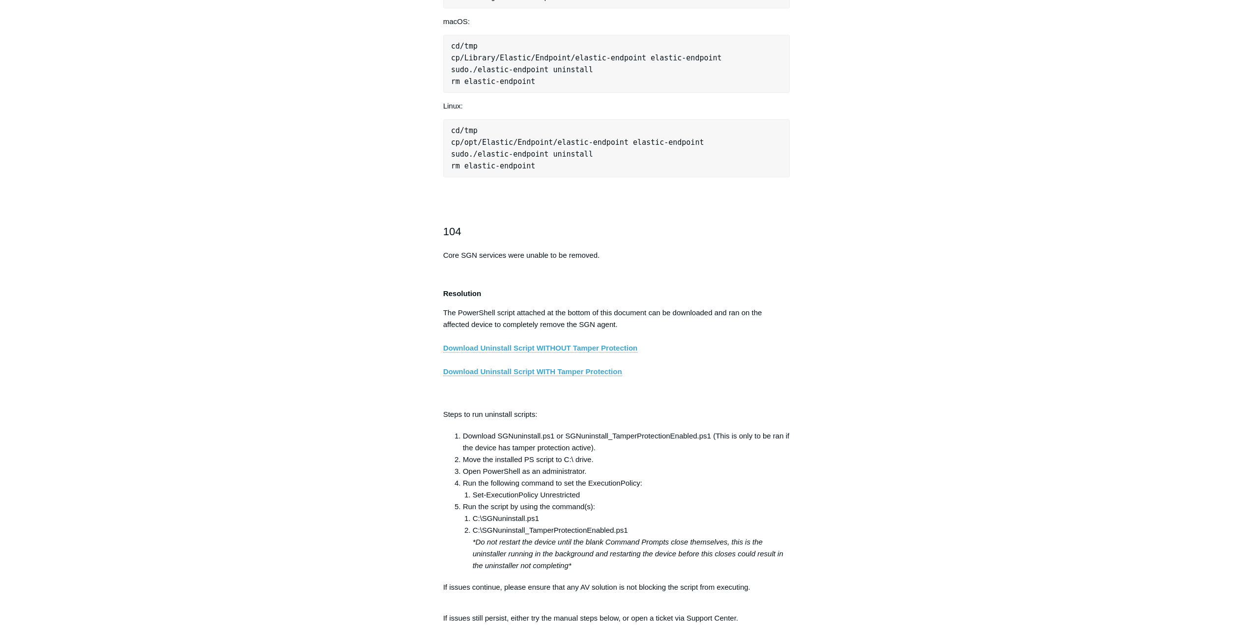
scroll to position [1453, 0]
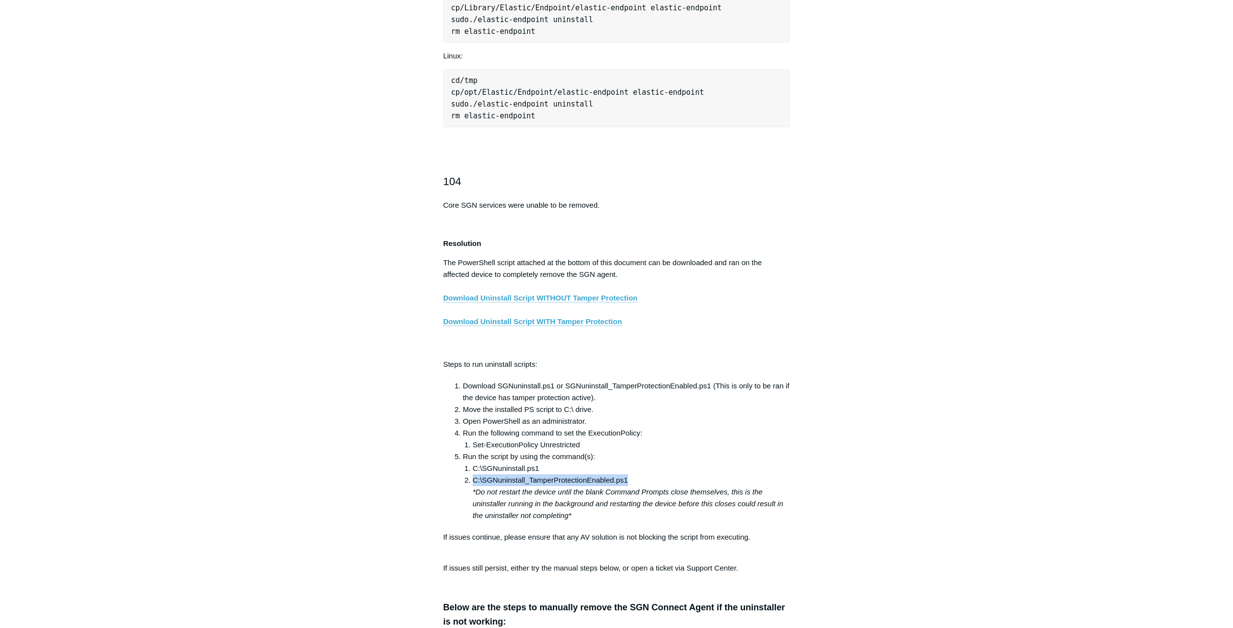
drag, startPoint x: 473, startPoint y: 481, endPoint x: 630, endPoint y: 481, distance: 157.2
click at [630, 481] on li "C:\SGNuninstall_TamperProtectionEnabled.ps1 *Do not restart the device until th…" at bounding box center [631, 498] width 317 height 47
copy li "C:\SGNuninstall_TamperProtectionEnabled.ps1"
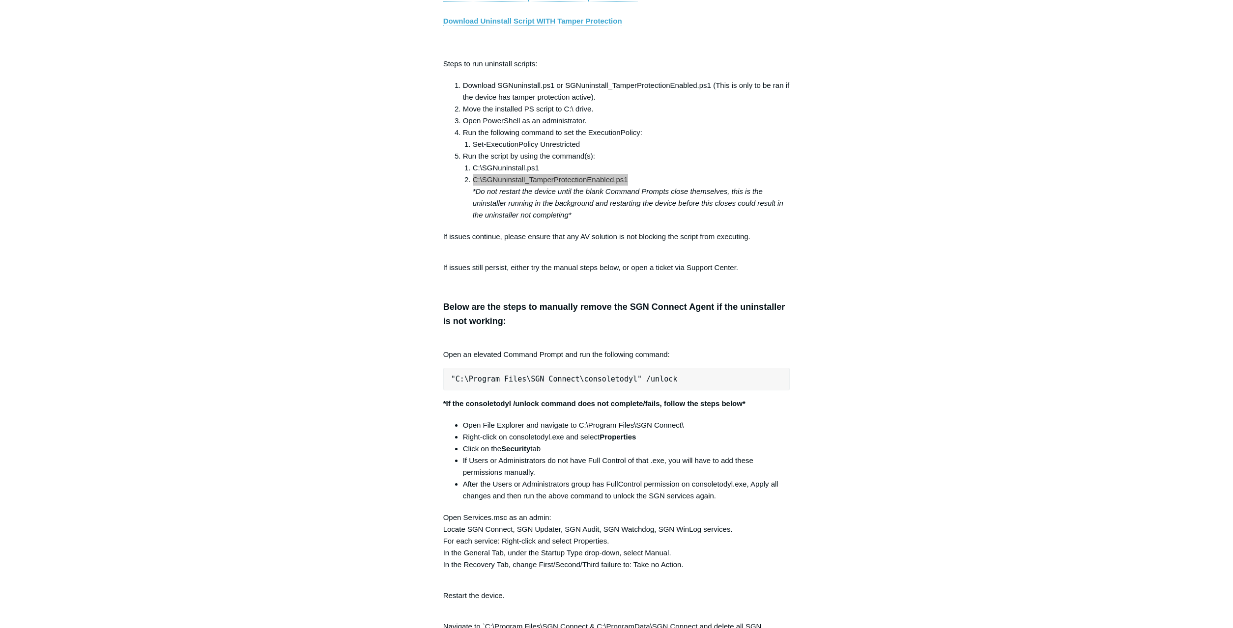
scroll to position [1804, 0]
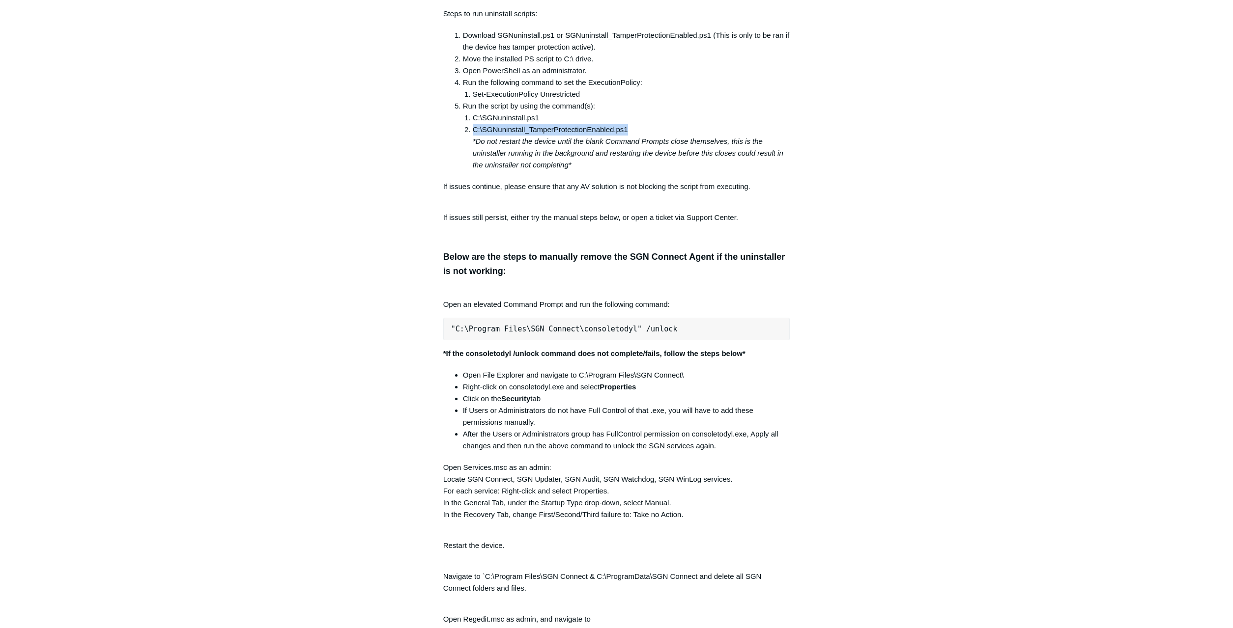
copy li "C:\SGNuninstall_TamperProtectionEnabled.ps1"
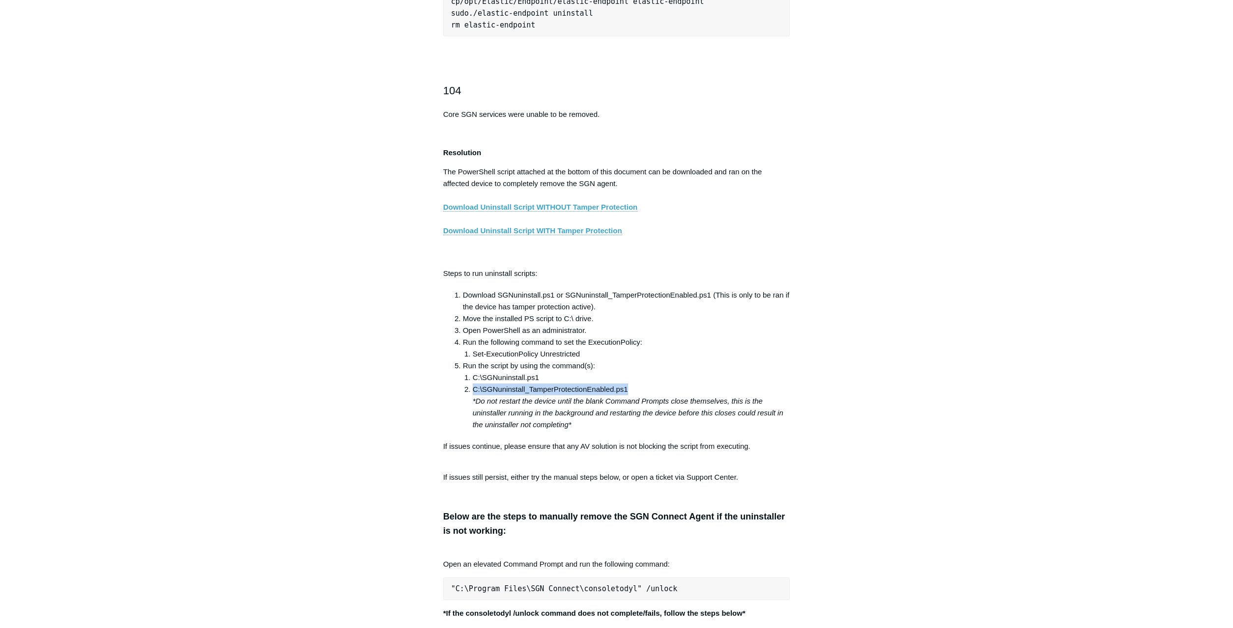
scroll to position [1553, 0]
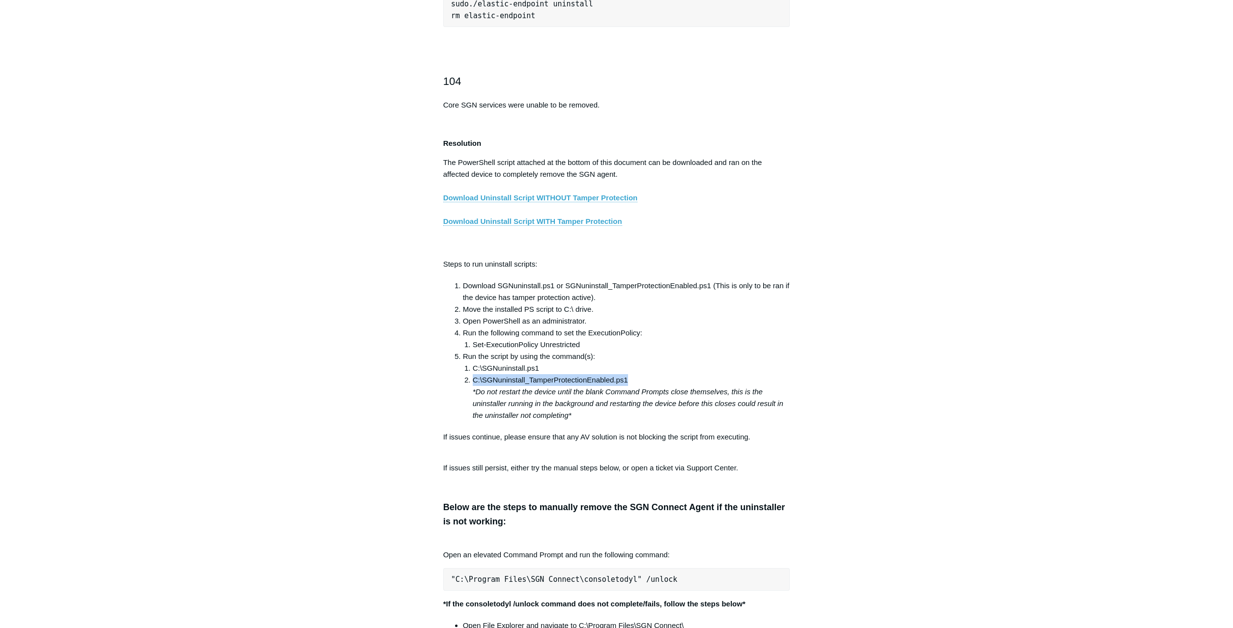
copy li "C:\SGNuninstall_TamperProtectionEnabled.ps1"
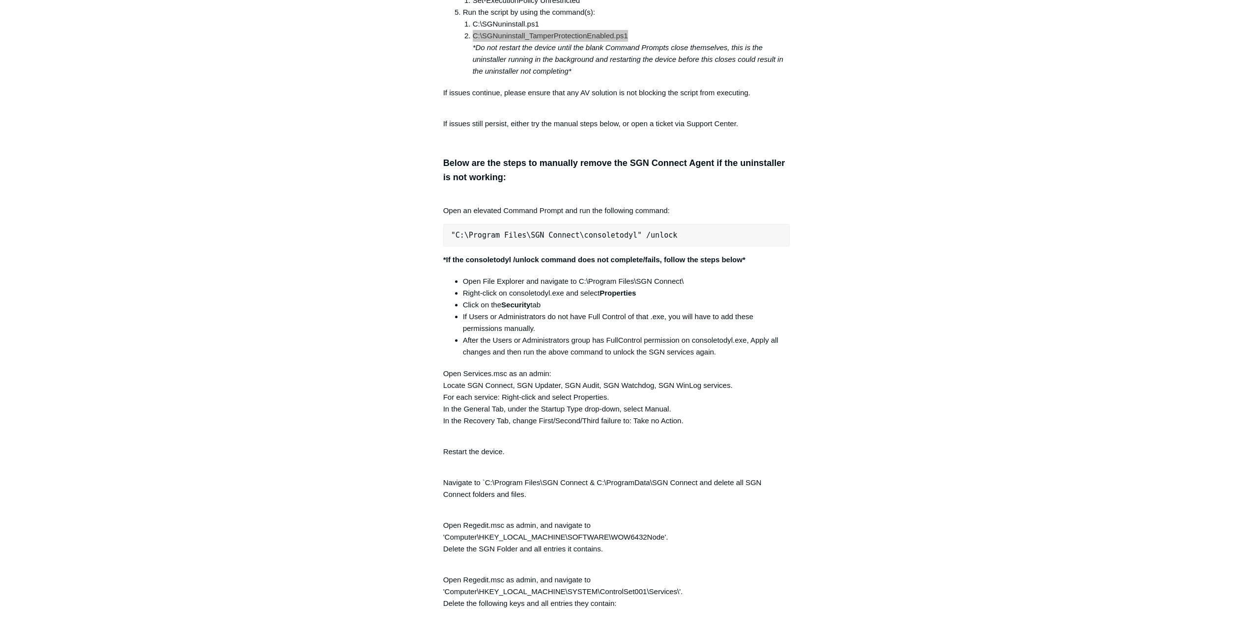
scroll to position [1954, 0]
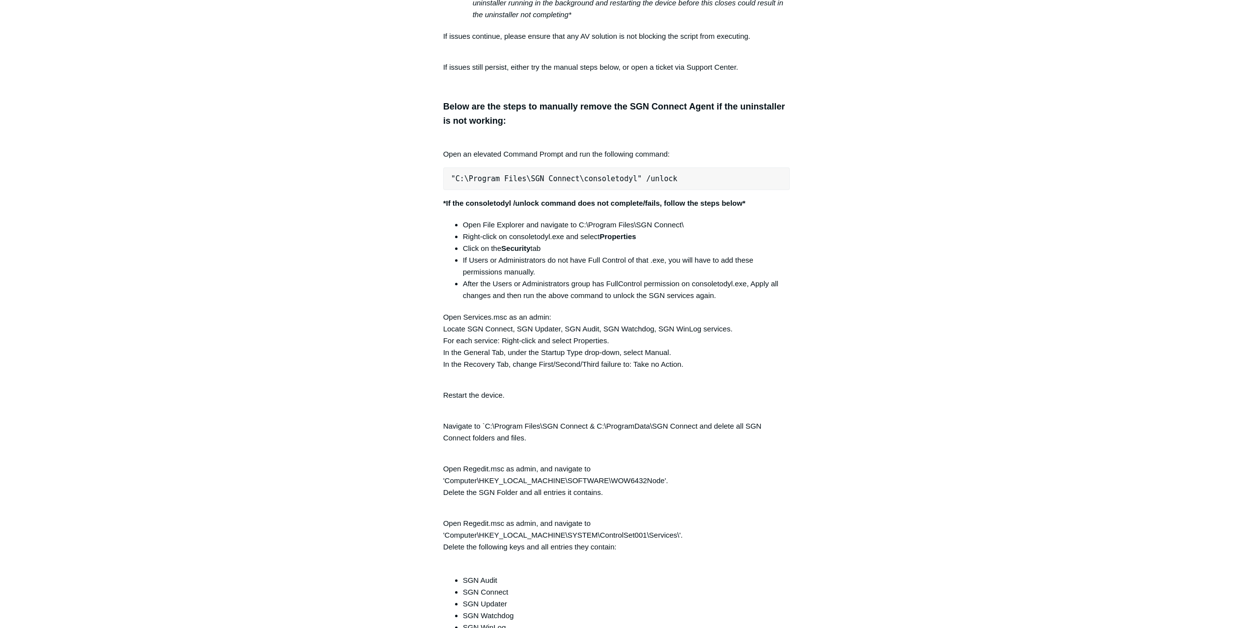
click at [837, 58] on div "Articles in this section Installation Procedure for macOS 15 (Sequoia) Check to…" at bounding box center [617, 246] width 570 height 4223
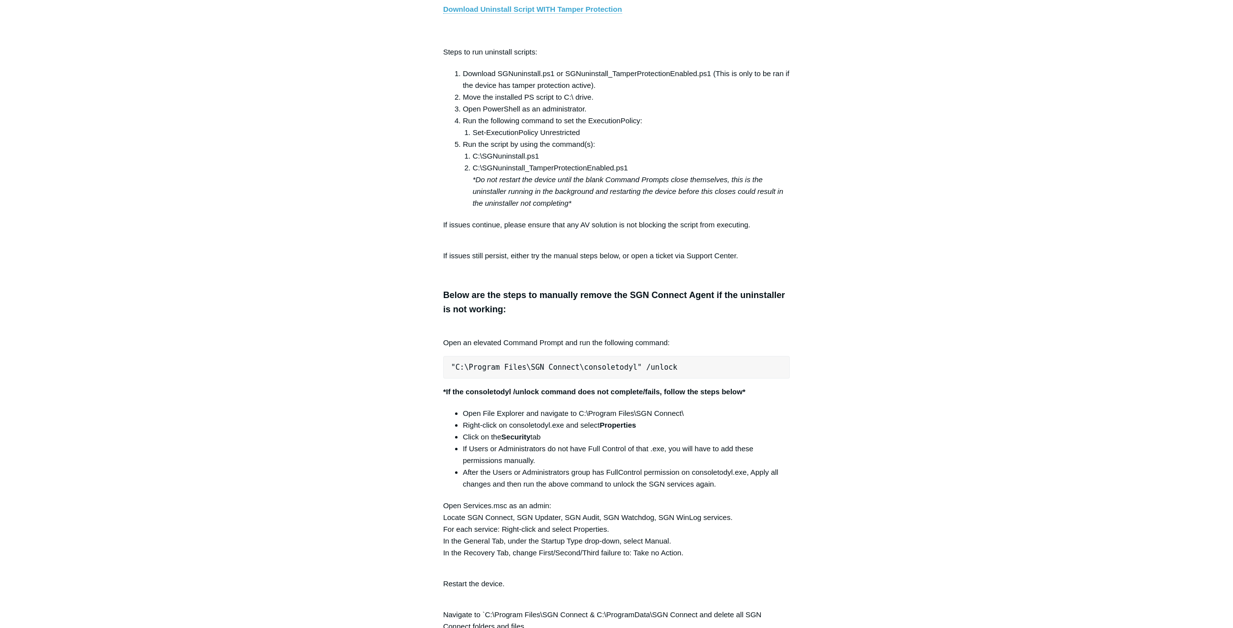
scroll to position [1754, 0]
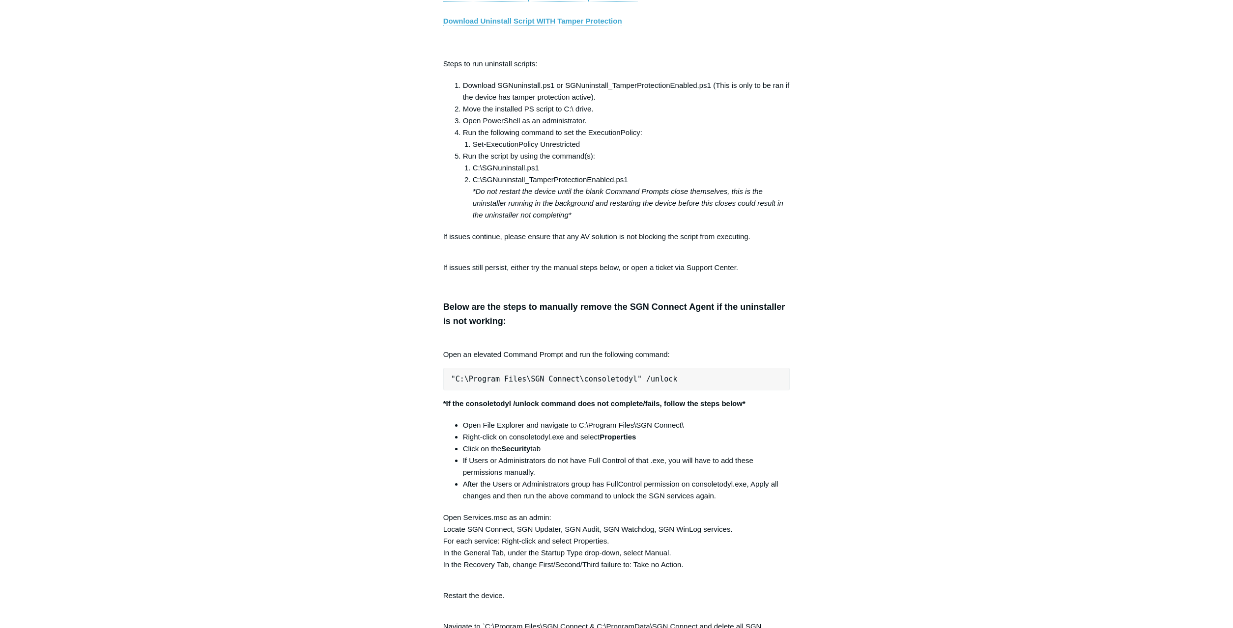
click at [473, 166] on li "C:\SGNuninstall.ps1" at bounding box center [631, 168] width 317 height 12
drag, startPoint x: 473, startPoint y: 179, endPoint x: 631, endPoint y: 180, distance: 157.7
click at [631, 180] on li "C:\SGNuninstall_TamperProtectionEnabled.ps1 *Do not restart the device until th…" at bounding box center [631, 197] width 317 height 47
copy li "C:\SGNuninstall_TamperProtectionEnabled.ps1"
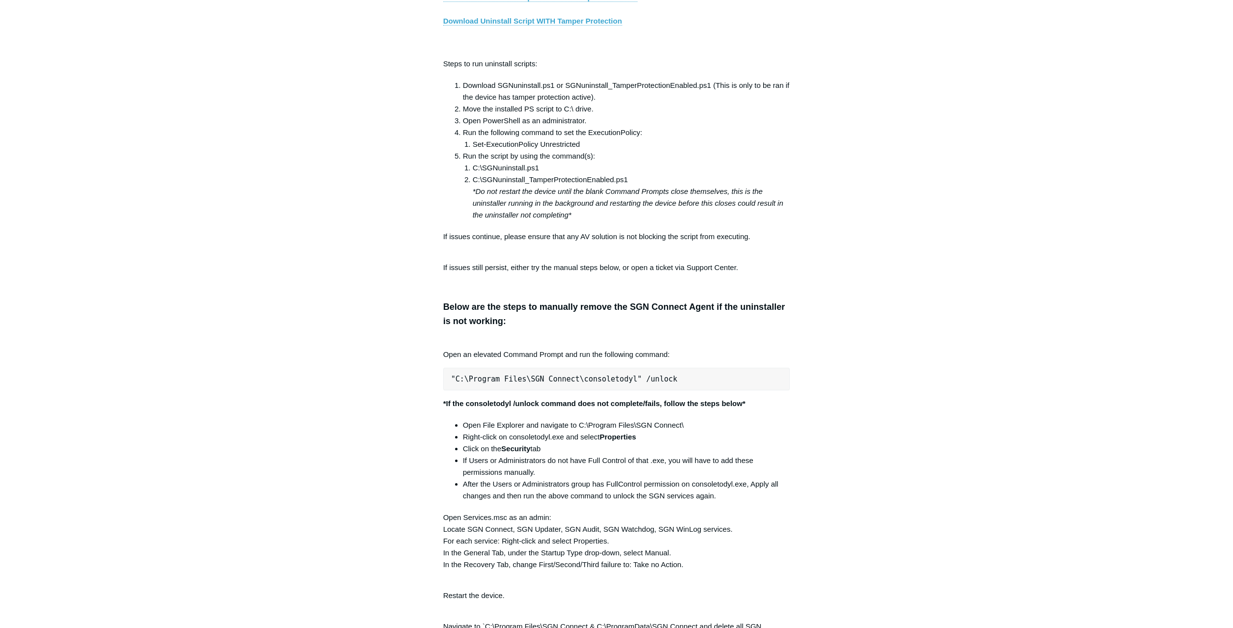
click at [767, 45] on p "The PowerShell script attached at the bottom of this document can be downloaded…" at bounding box center [616, 3] width 347 height 94
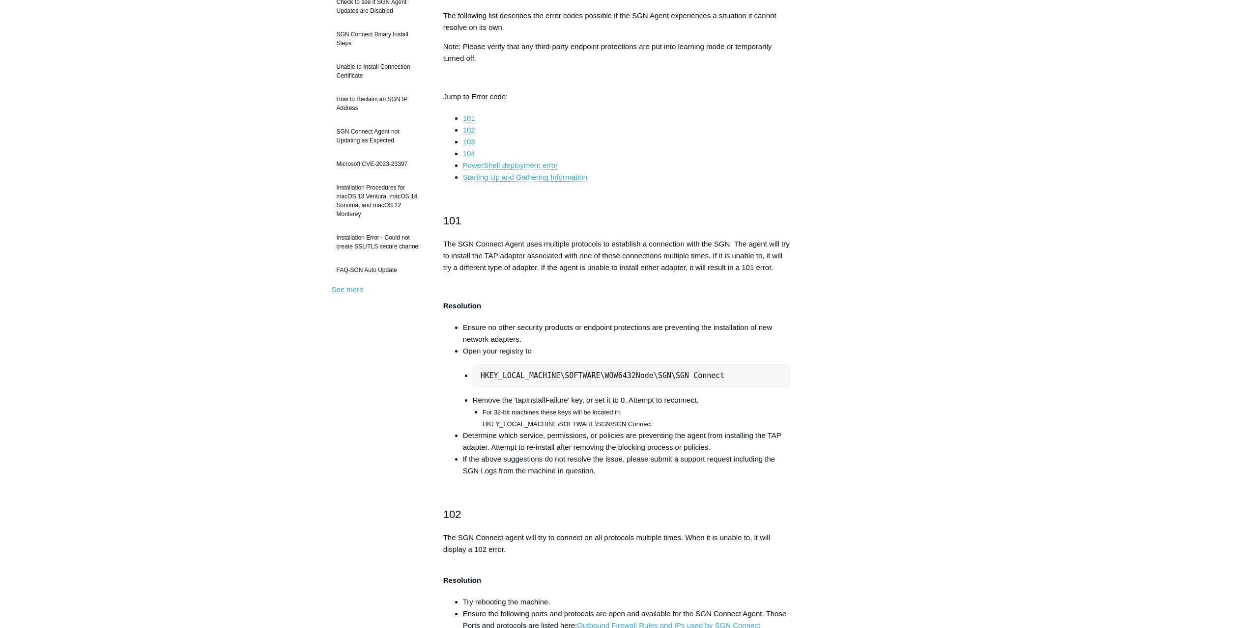
scroll to position [0, 0]
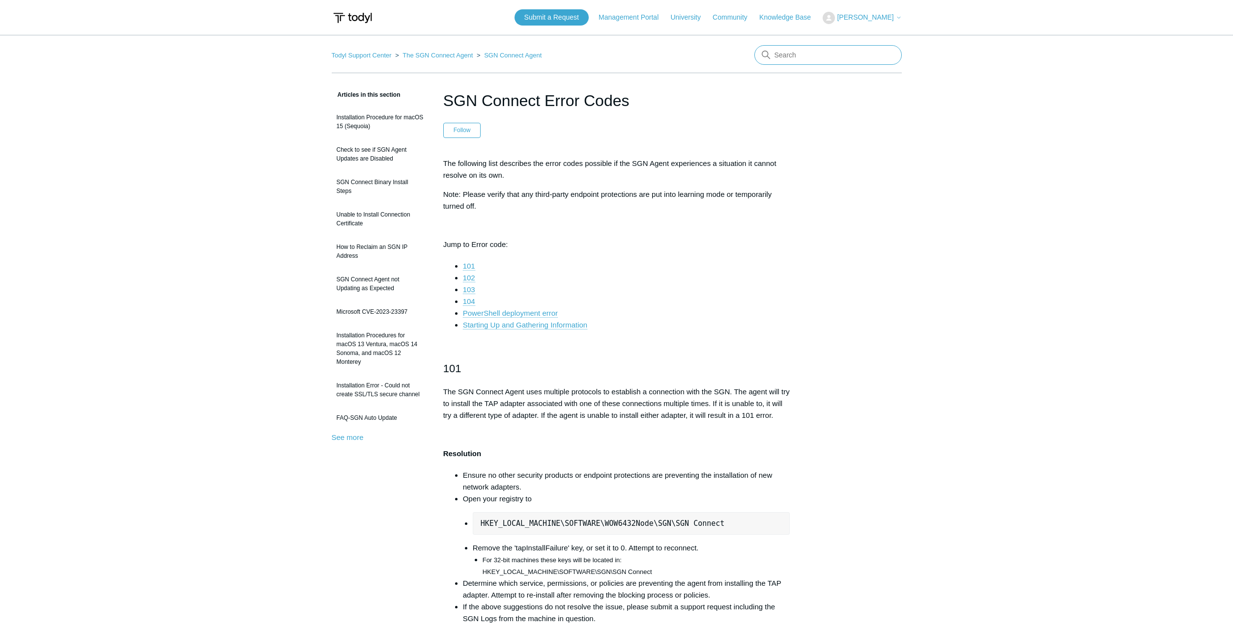
click at [819, 49] on input "Search" at bounding box center [827, 55] width 147 height 20
type input "1067"
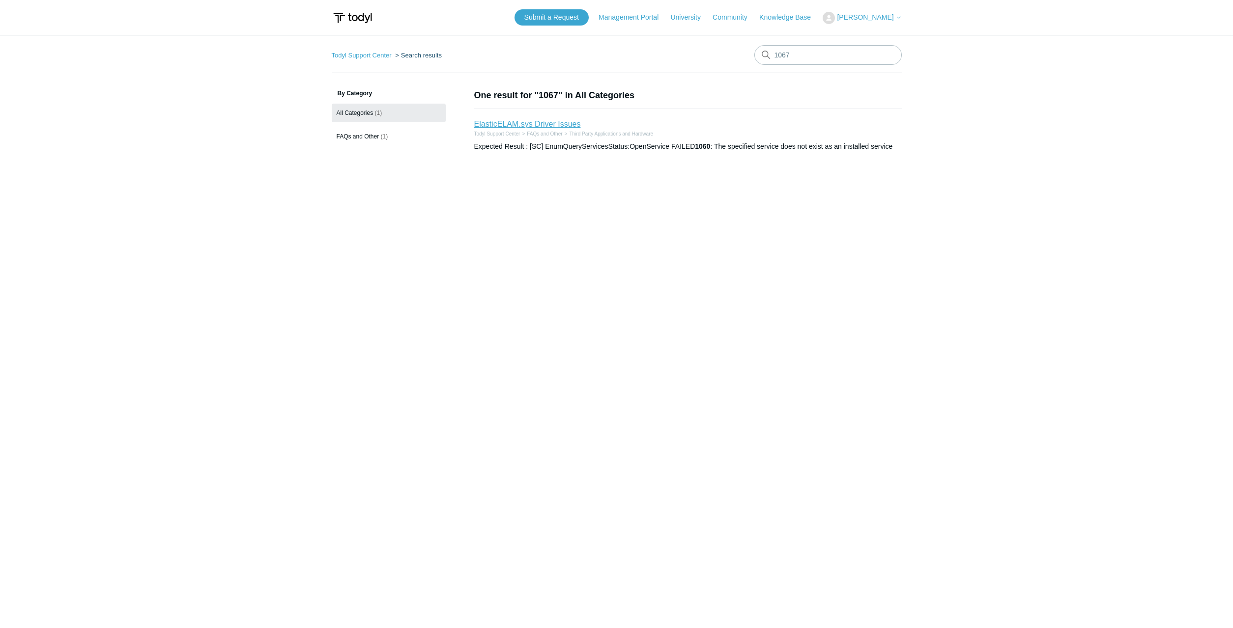
click at [547, 127] on link "ElasticELAM.sys Driver Issues" at bounding box center [527, 124] width 107 height 8
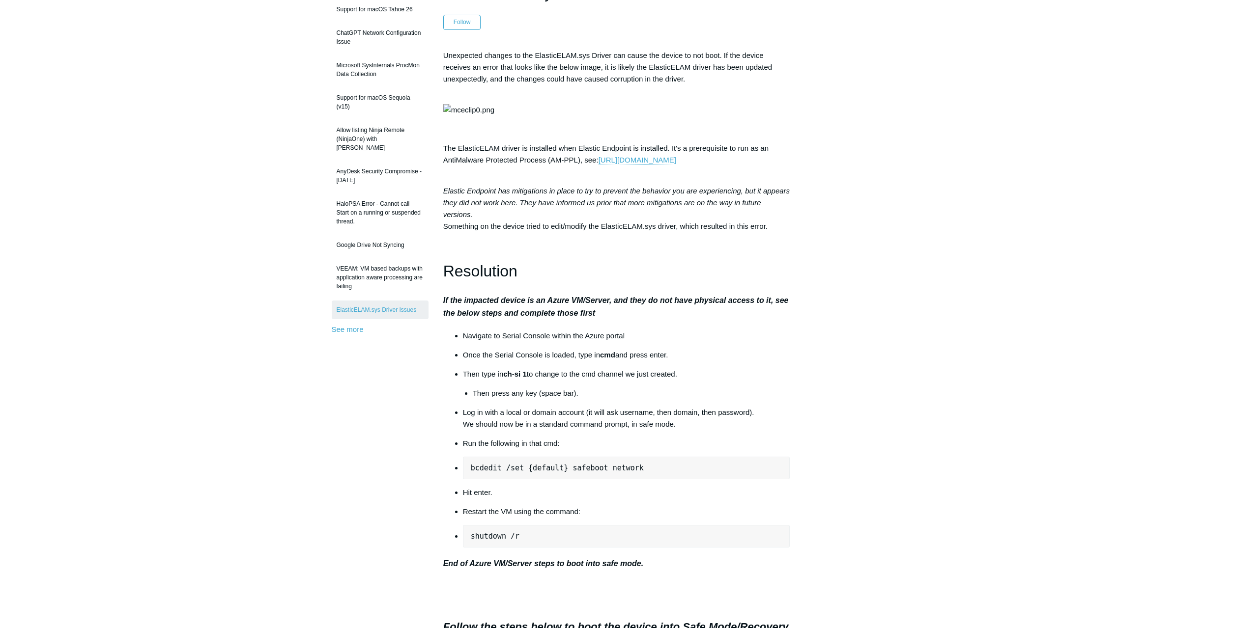
scroll to position [150, 0]
